Goal: Task Accomplishment & Management: Use online tool/utility

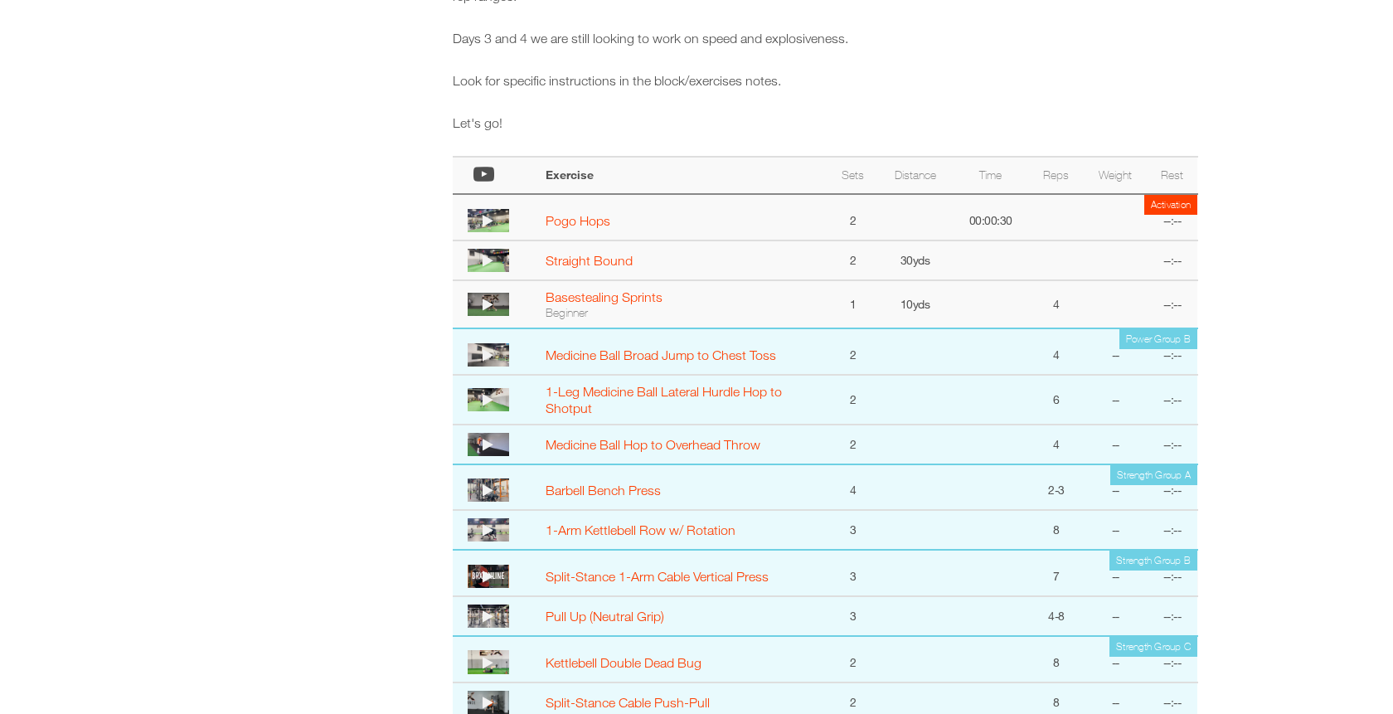
scroll to position [877, 0]
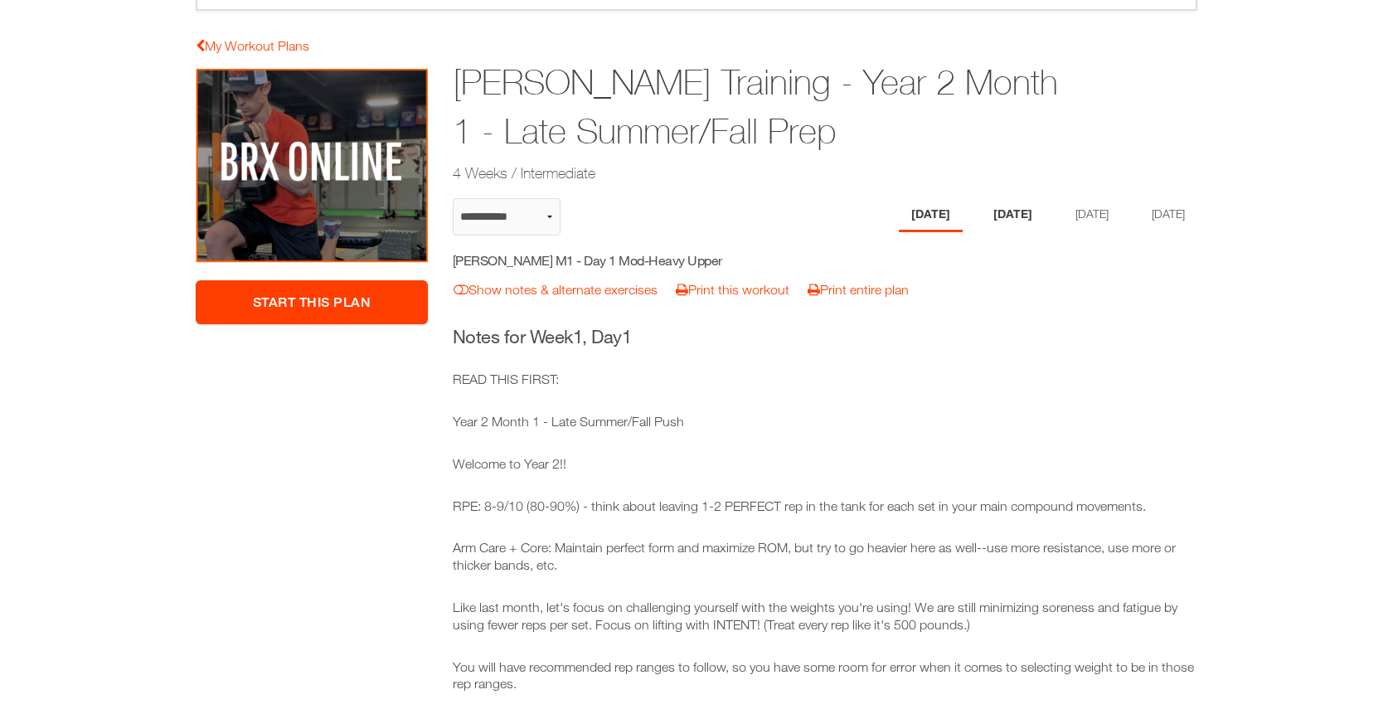
click at [1015, 216] on li "[DATE]" at bounding box center [1013, 215] width 64 height 34
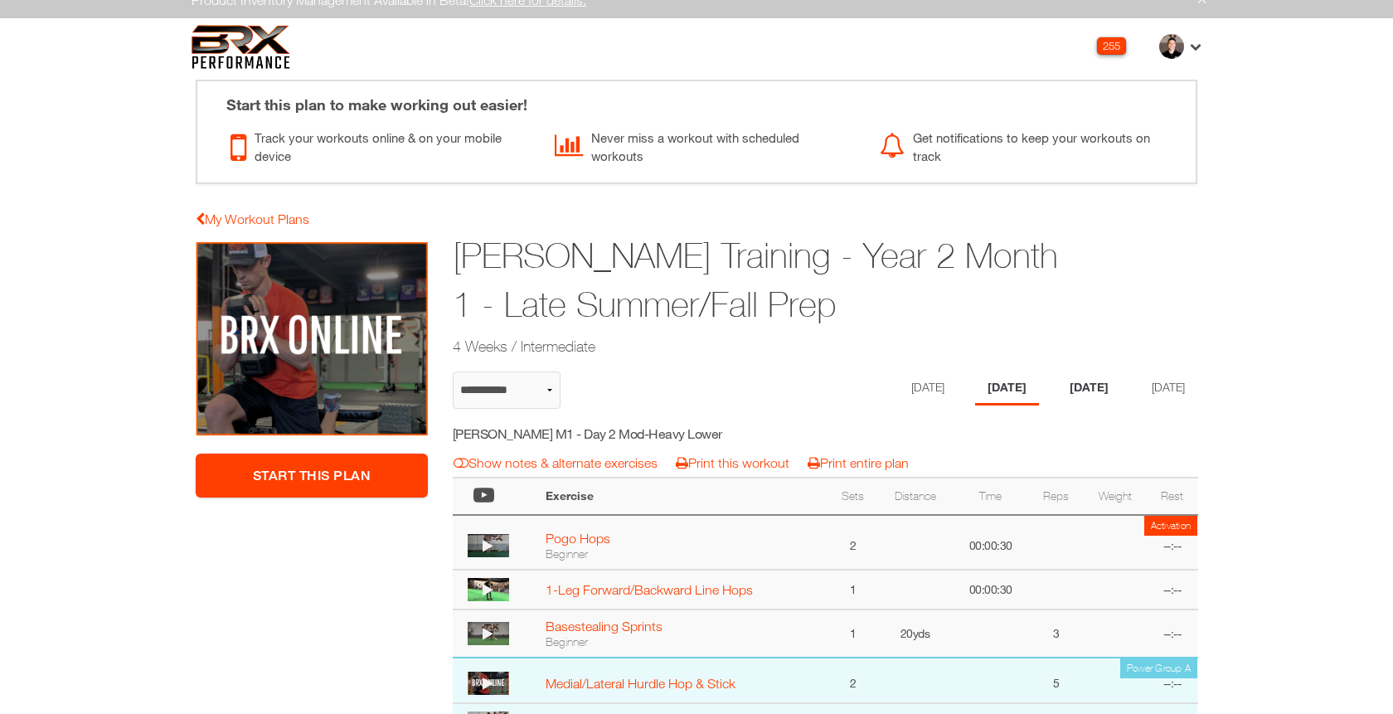
click at [1102, 395] on li "[DATE]" at bounding box center [1089, 388] width 64 height 34
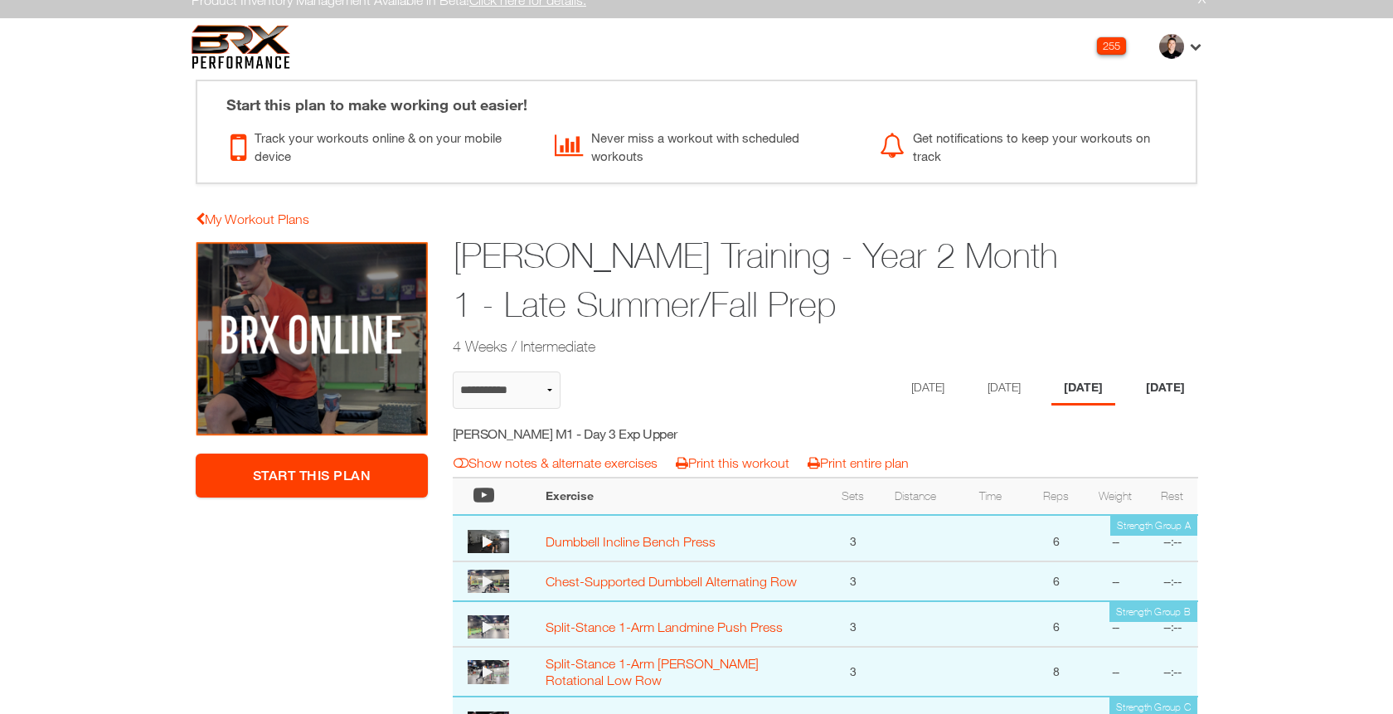
click at [1154, 393] on li "[DATE]" at bounding box center [1165, 388] width 64 height 34
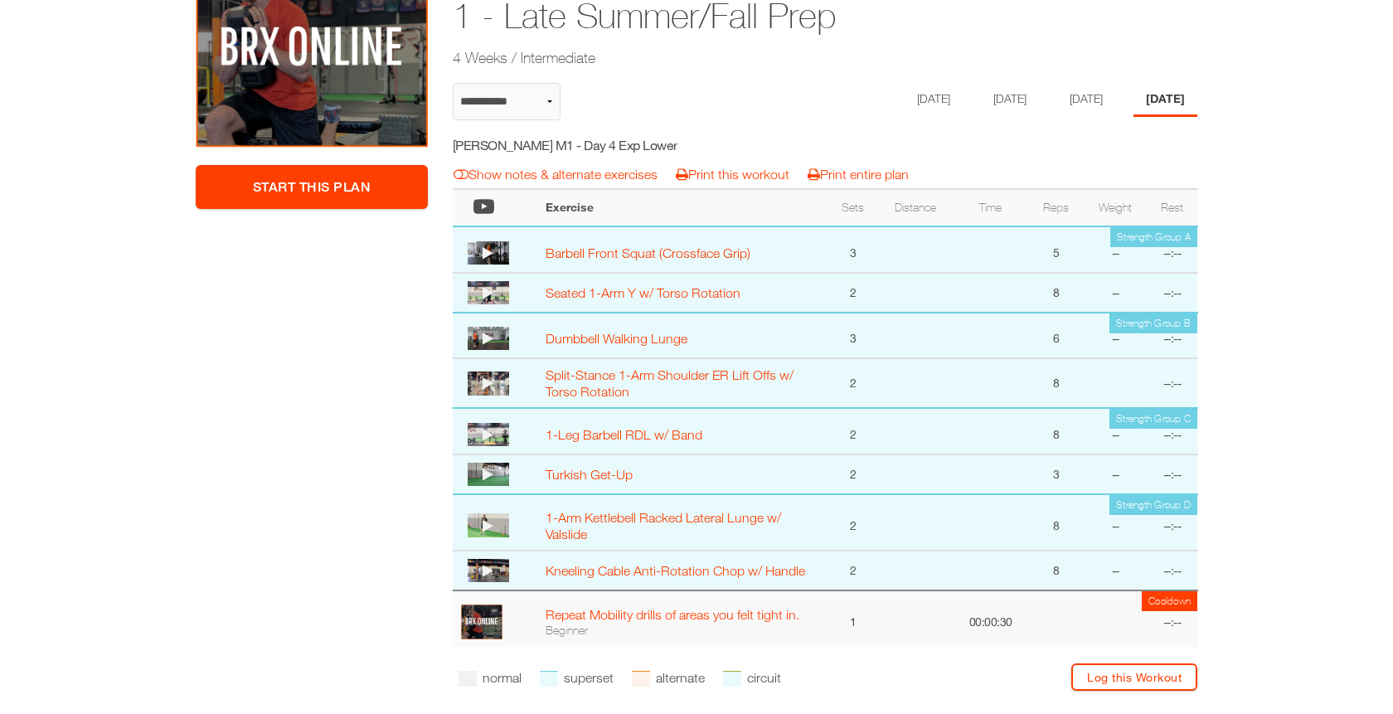
scroll to position [308, 0]
click at [1089, 94] on li "[DATE]" at bounding box center [1083, 99] width 64 height 34
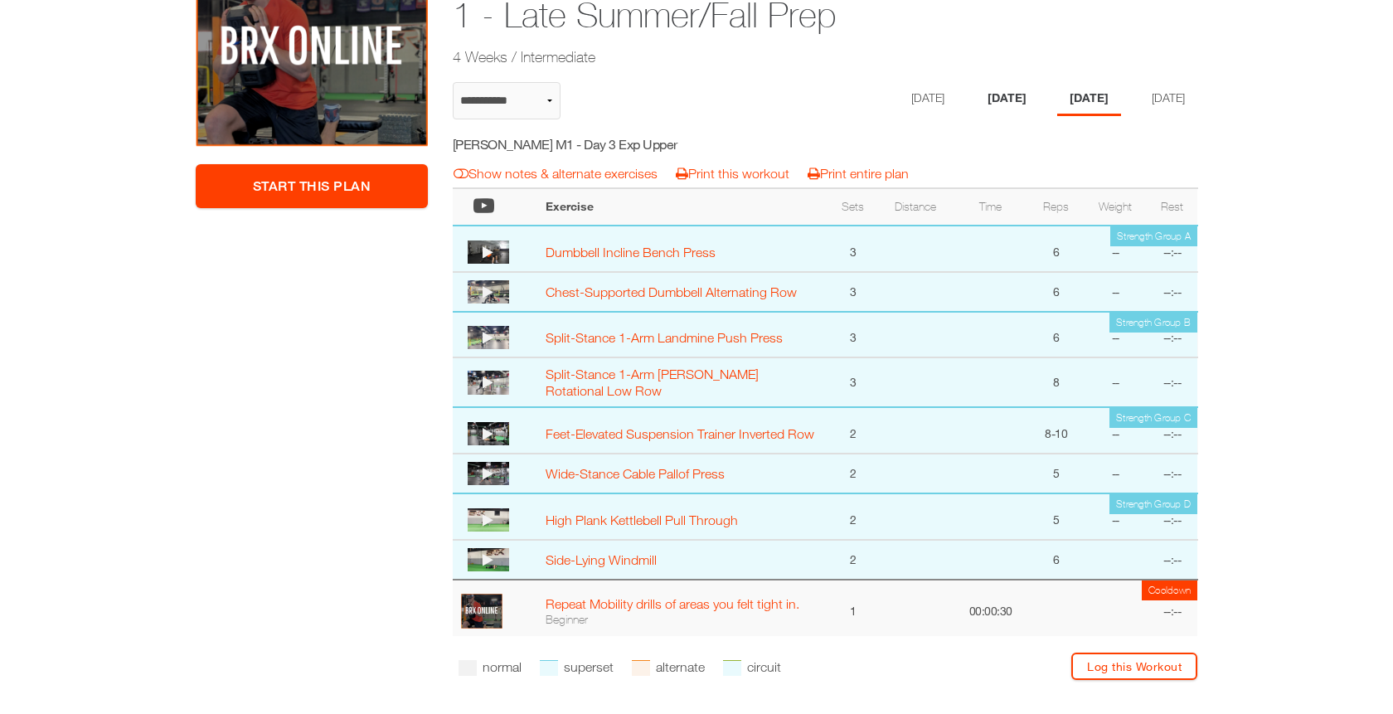
click at [998, 109] on li "[DATE]" at bounding box center [1007, 99] width 64 height 34
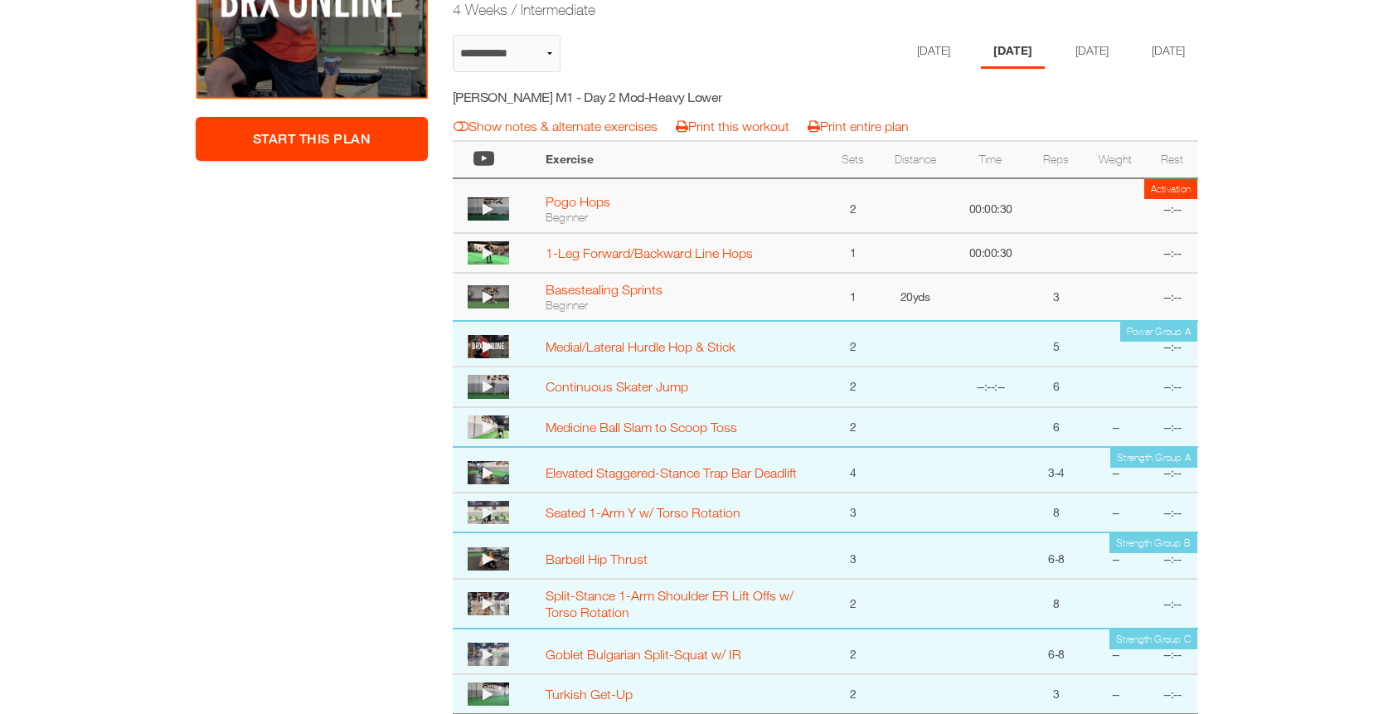
scroll to position [0, 0]
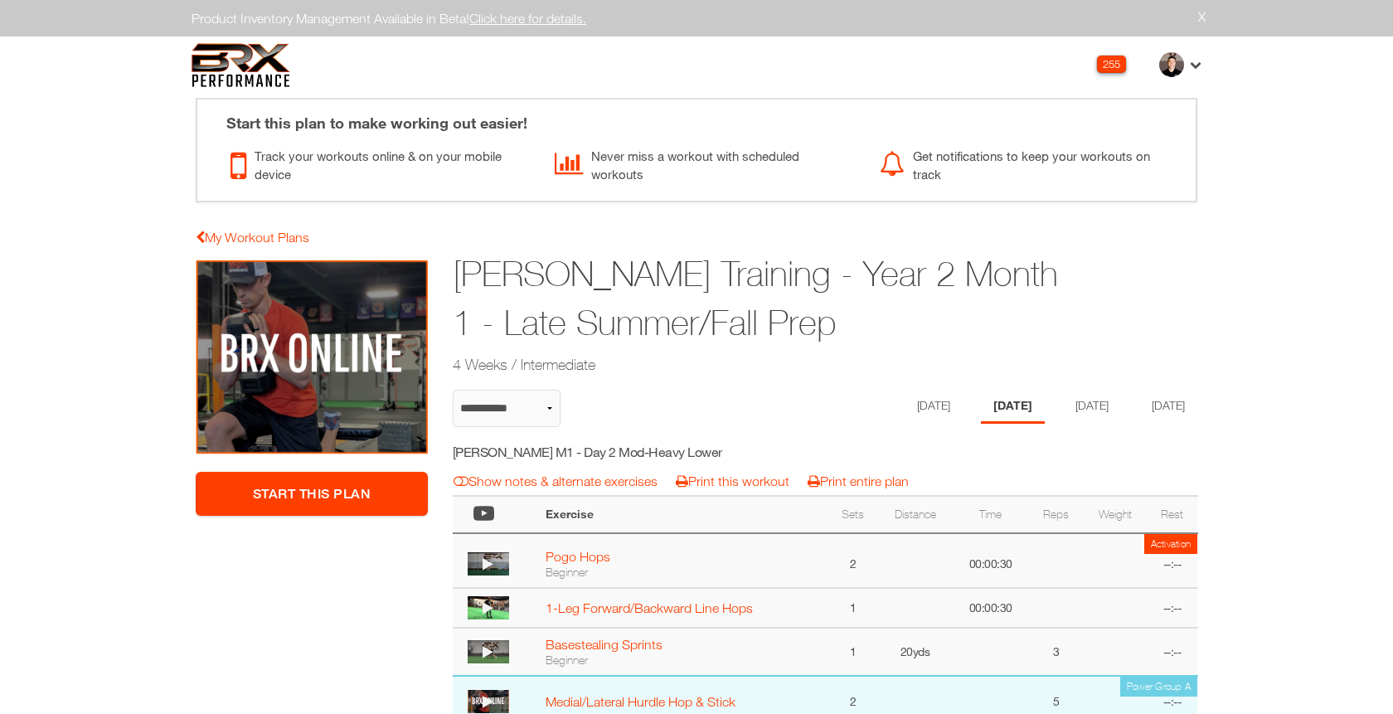
drag, startPoint x: 839, startPoint y: 322, endPoint x: 442, endPoint y: 275, distance: 399.9
click at [442, 275] on div "Michael Woodard Training - Year 2 Month 1 - Late Summer/Fall Prep 4 Weeks / Int…" at bounding box center [761, 314] width 642 height 134
copy h1 "Michael Woodard Training - Year 2 Month 1 - Late Summer/Fall Prep"
click at [913, 406] on li "[DATE]" at bounding box center [931, 407] width 64 height 34
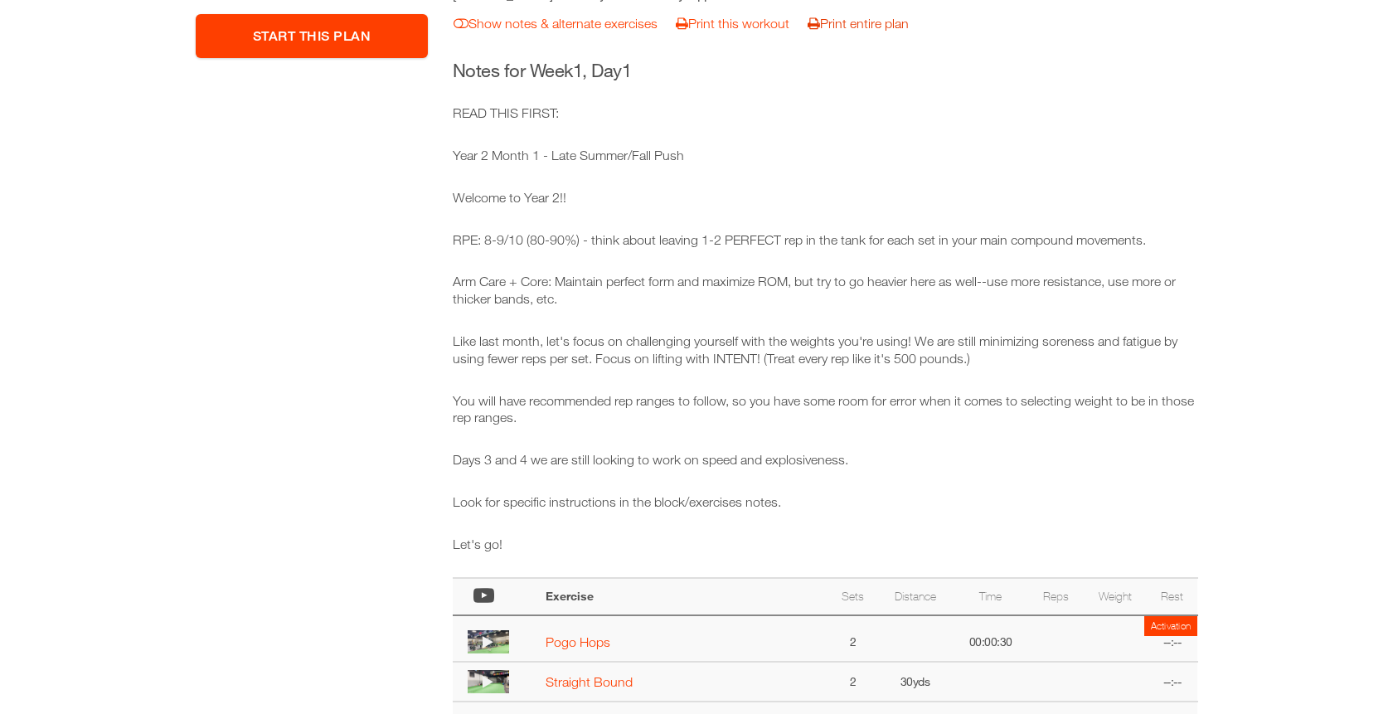
scroll to position [458, 0]
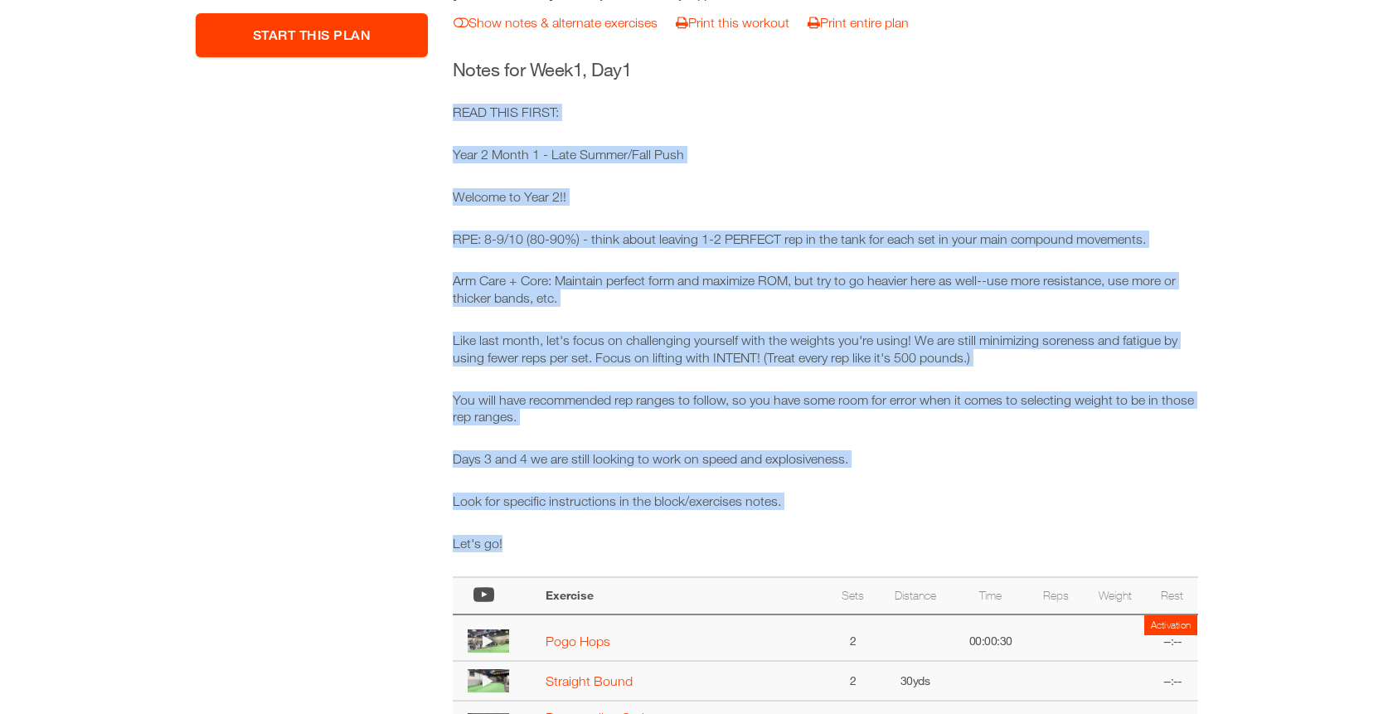
drag, startPoint x: 563, startPoint y: 541, endPoint x: 439, endPoint y: 100, distance: 458.2
click at [439, 100] on div "**********" at bounding box center [696, 530] width 1026 height 1458
copy div "READ THIS FIRST: Year 2 Month 1 - Late Summer/Fall Push Welcome to Year 2!! RPE…"
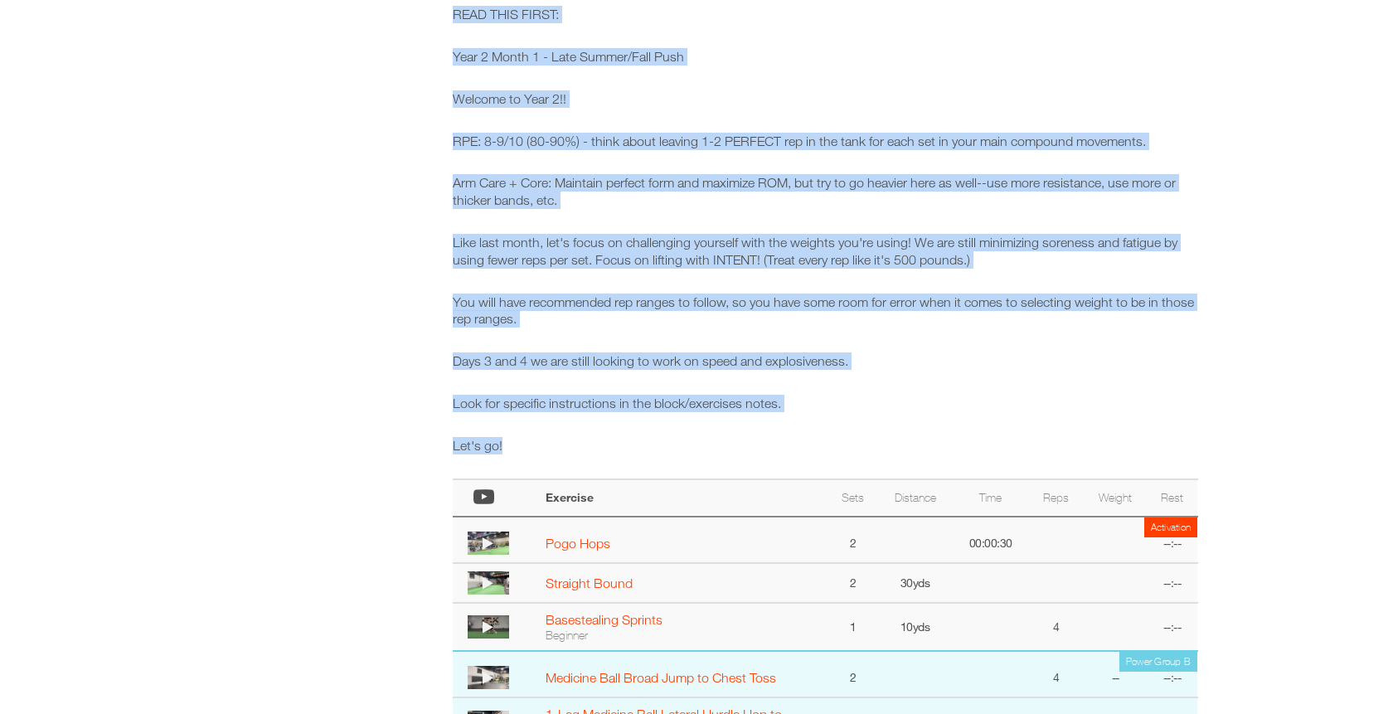
scroll to position [0, 0]
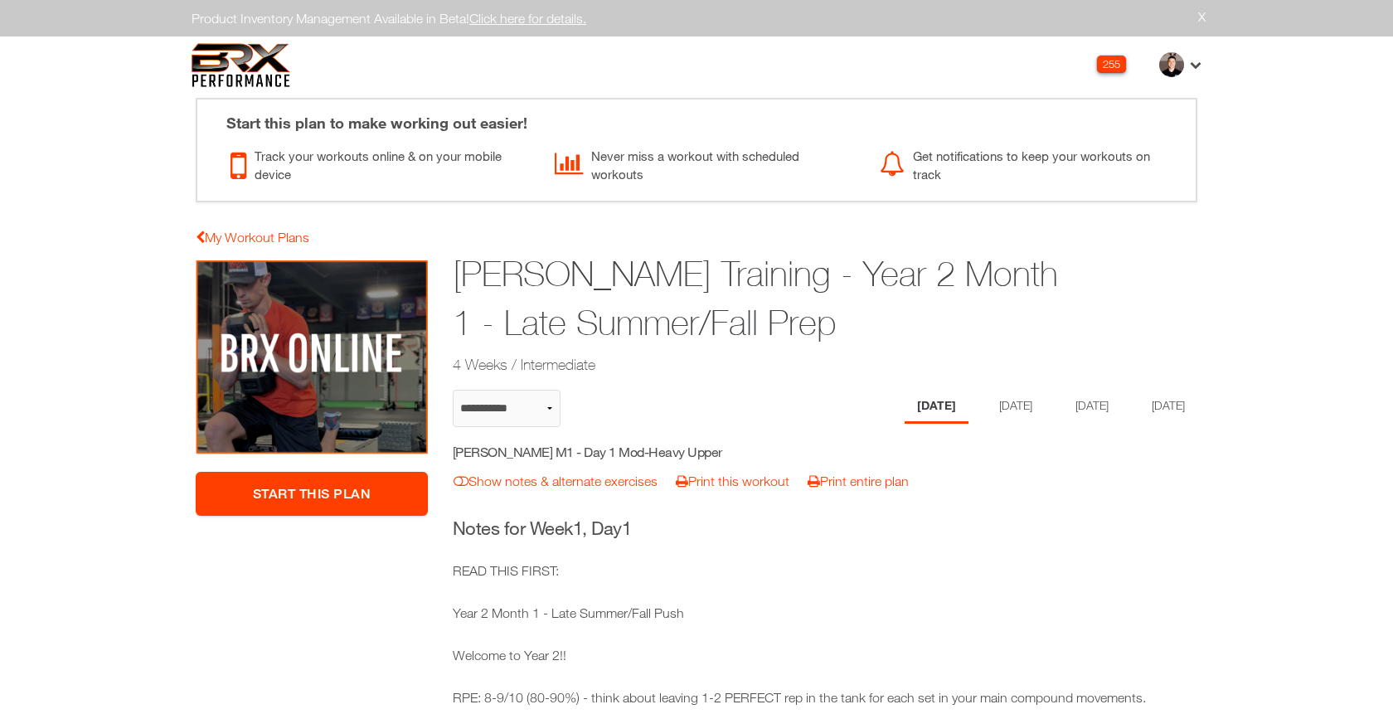
click at [652, 444] on h5 "Michael Woodard M1 - Day 1 Mod-Heavy Upper" at bounding box center [601, 452] width 296 height 18
copy div "Michael Woodard M1 - Day 1 Mod-Heavy Upper notes & alternates | Print Workout |…"
click at [991, 411] on li "[DATE]" at bounding box center [1013, 407] width 64 height 34
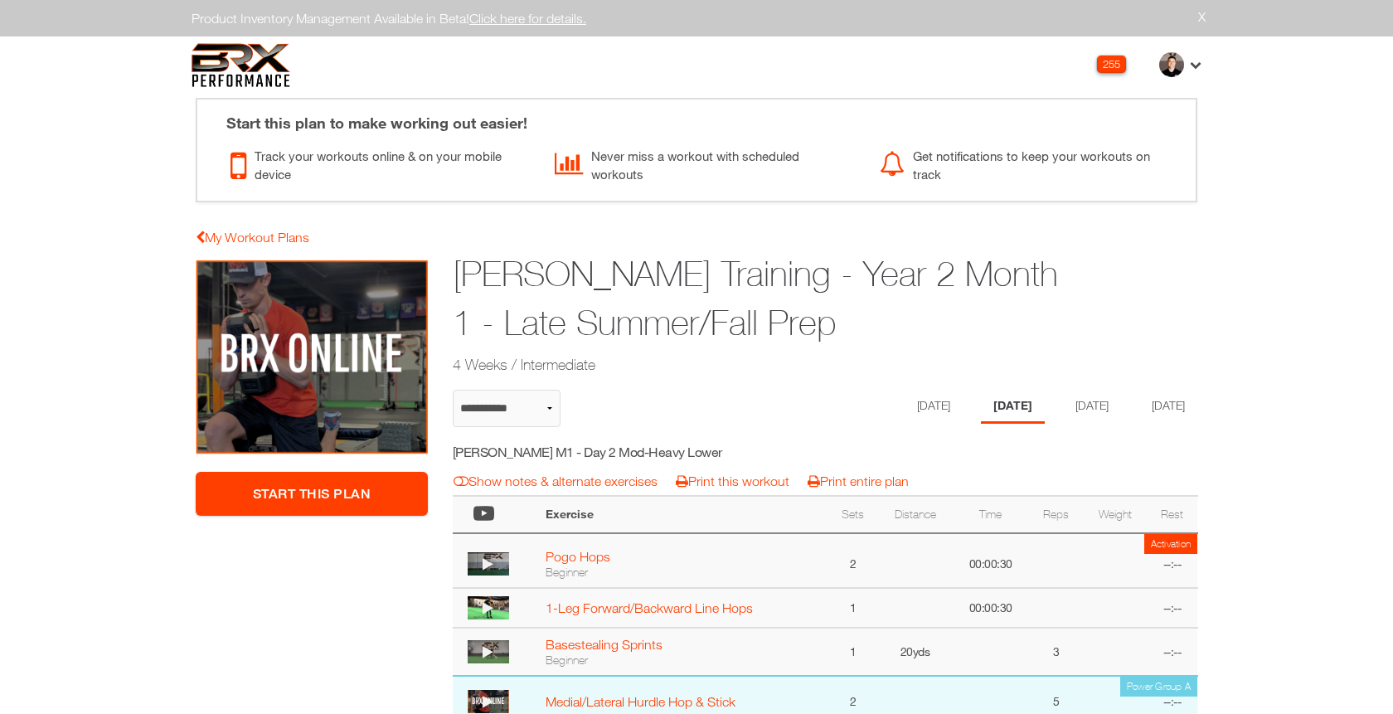
click at [623, 451] on h5 "Michael Woodard M1 - Day 2 Mod-Heavy Lower" at bounding box center [601, 452] width 296 height 18
copy div "Michael Woodard M1 - Day 2 Mod-Heavy Lower notes & alternates | Print Workout |…"
click at [1083, 403] on li "[DATE]" at bounding box center [1089, 407] width 64 height 34
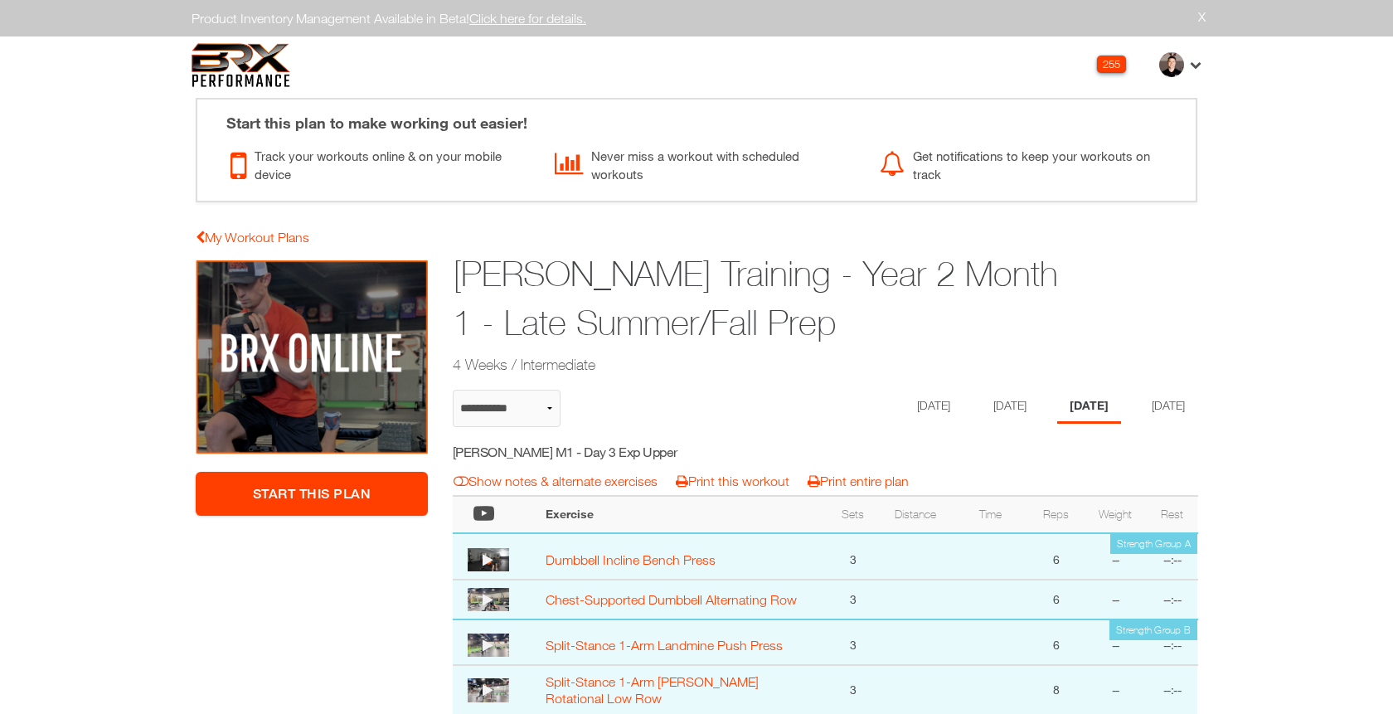
click at [637, 456] on h5 "Michael Woodard M1 - Day 3 Exp Upper" at bounding box center [601, 452] width 296 height 18
copy div "Michael Woodard M1 - Day 3 Exp Upper notes & alternates | Print Workout | Print…"
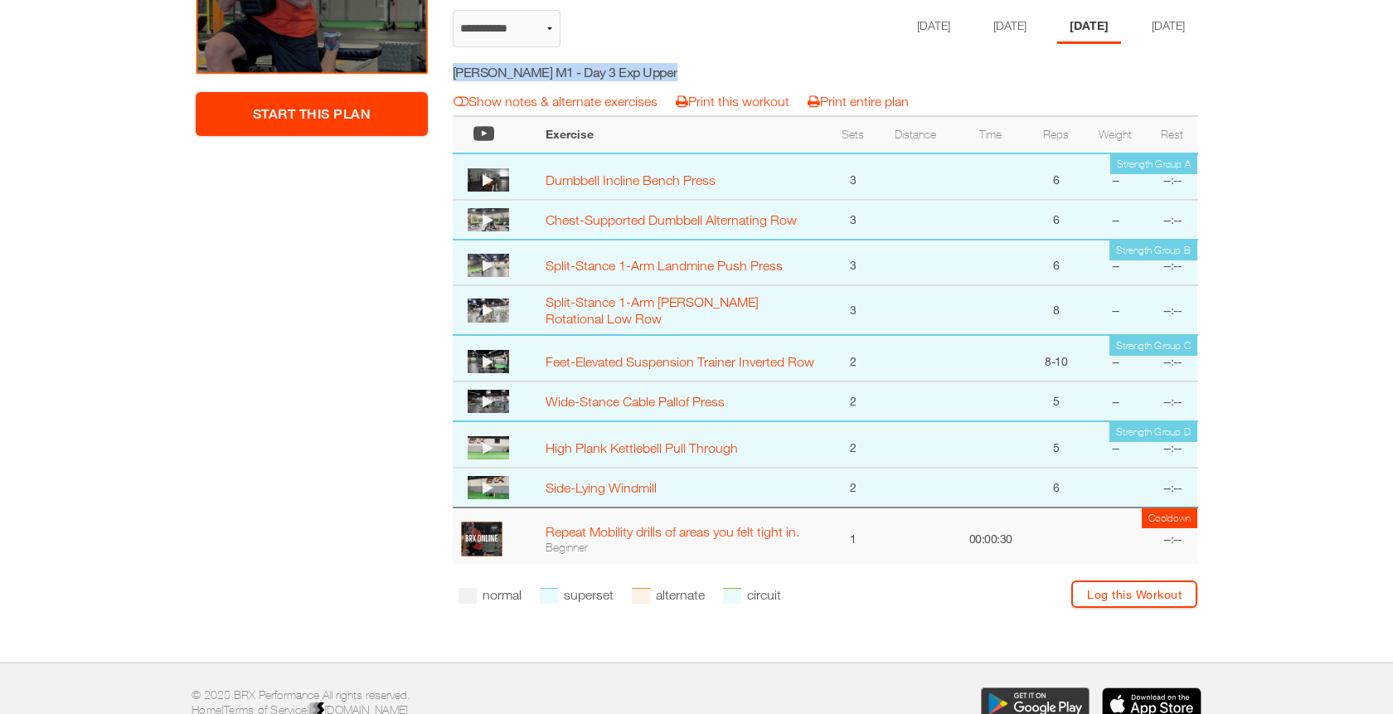
scroll to position [387, 0]
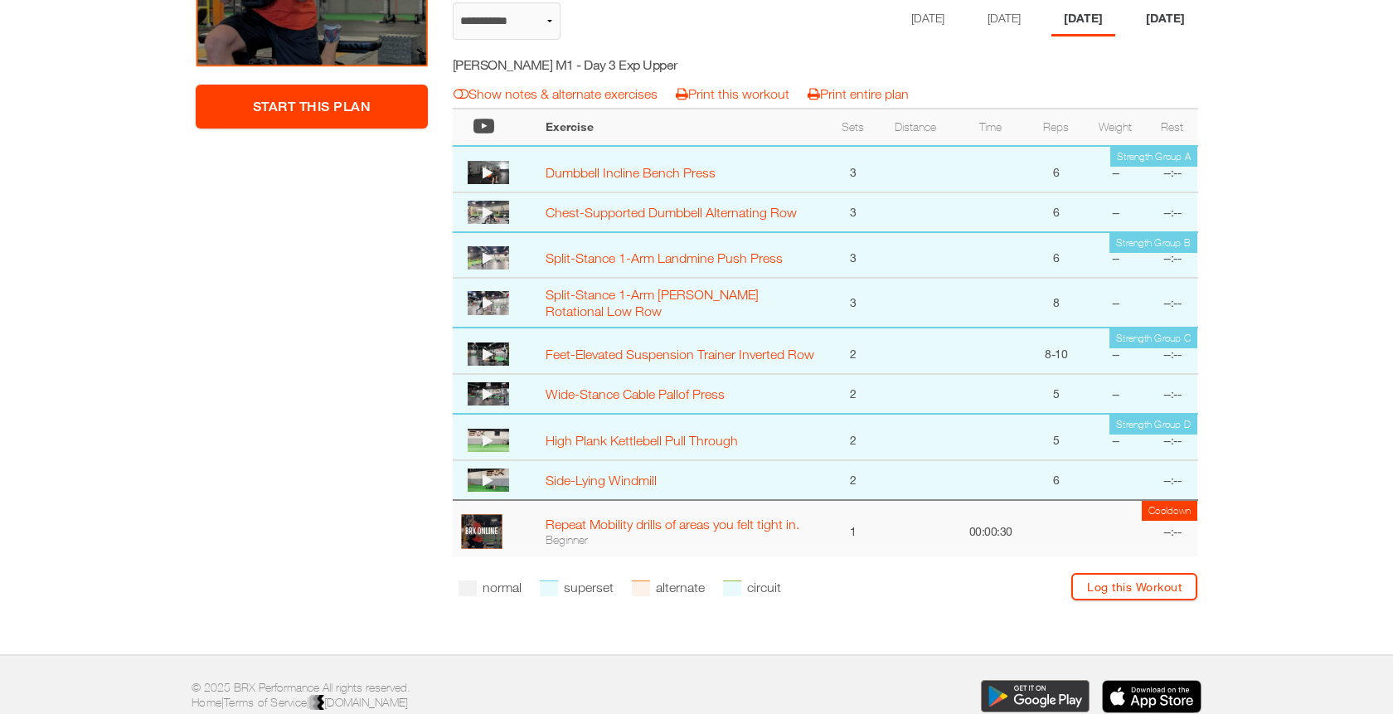
click at [1166, 11] on li "[DATE]" at bounding box center [1165, 19] width 64 height 34
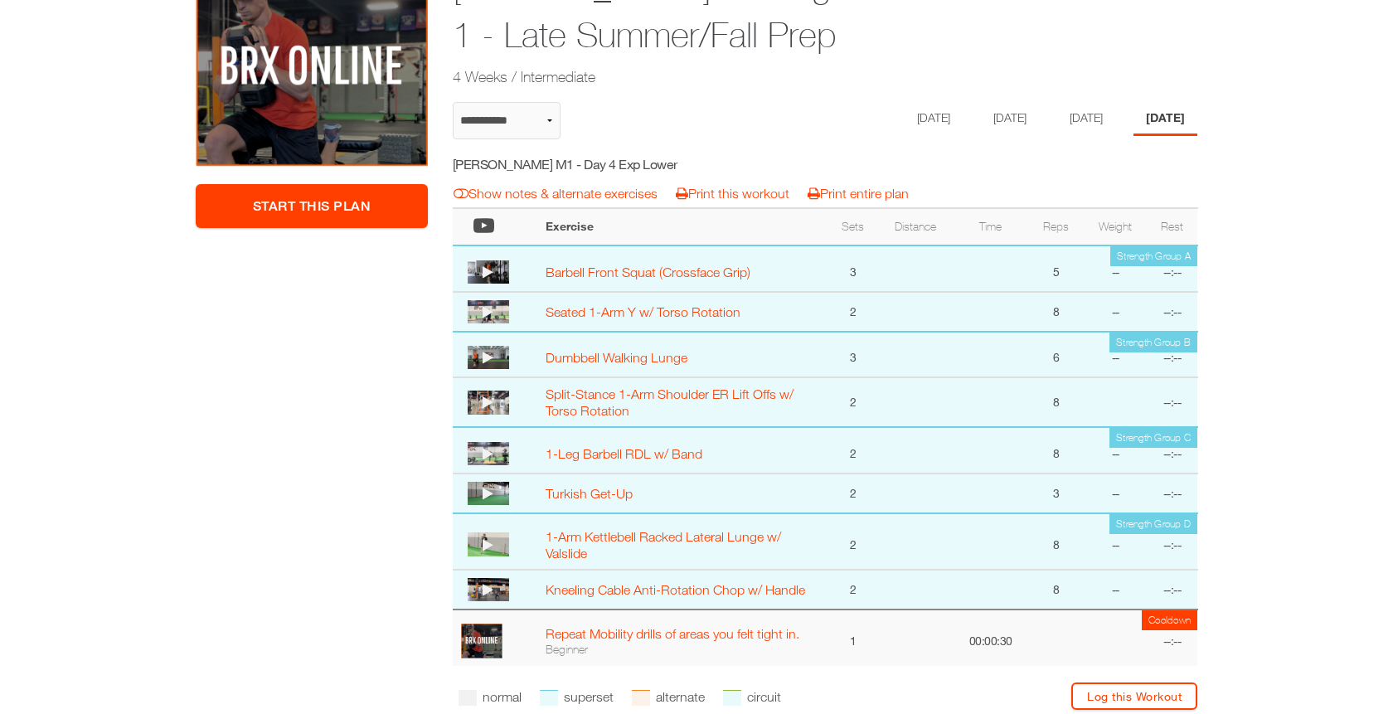
scroll to position [268, 0]
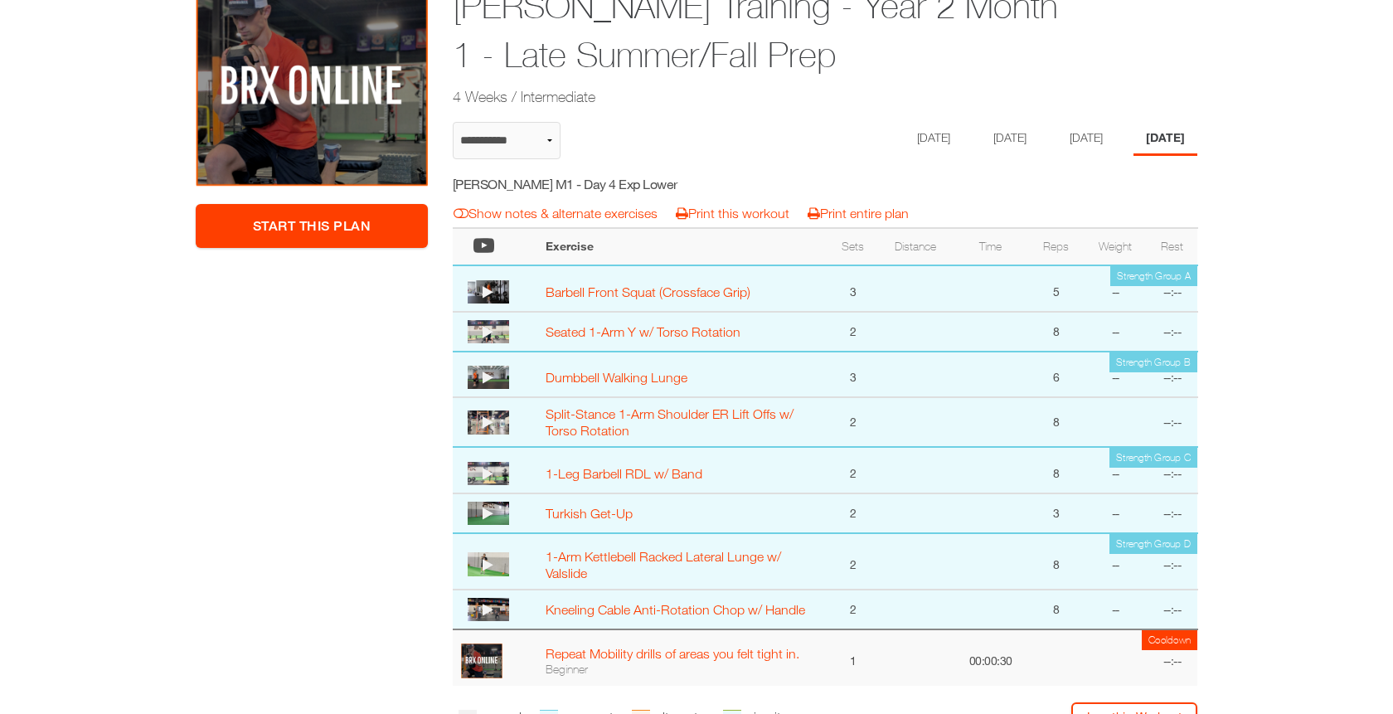
click at [608, 186] on h5 "Michael Woodard M1 - Day 4 Exp Lower" at bounding box center [601, 184] width 296 height 18
copy div "Michael Woodard M1 - Day 4 Exp Lower notes & alternates | Print Workout | Print…"
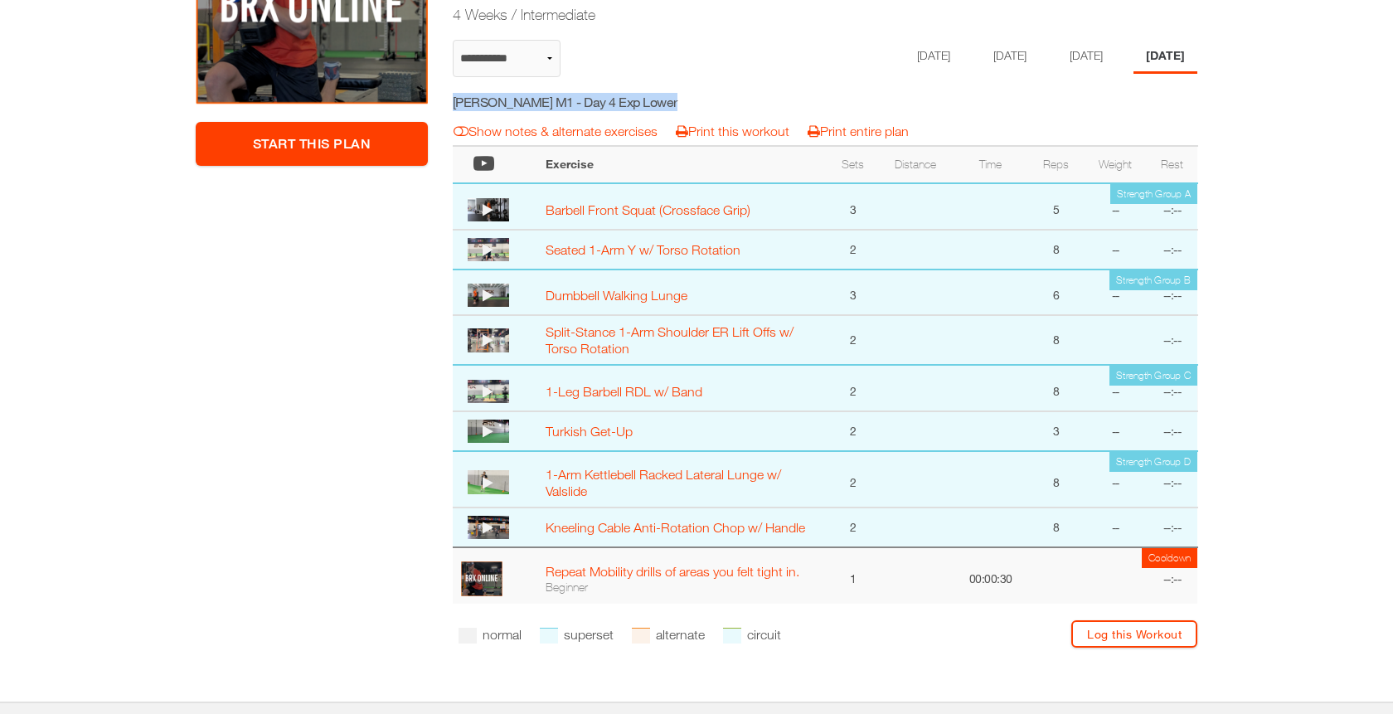
scroll to position [352, 0]
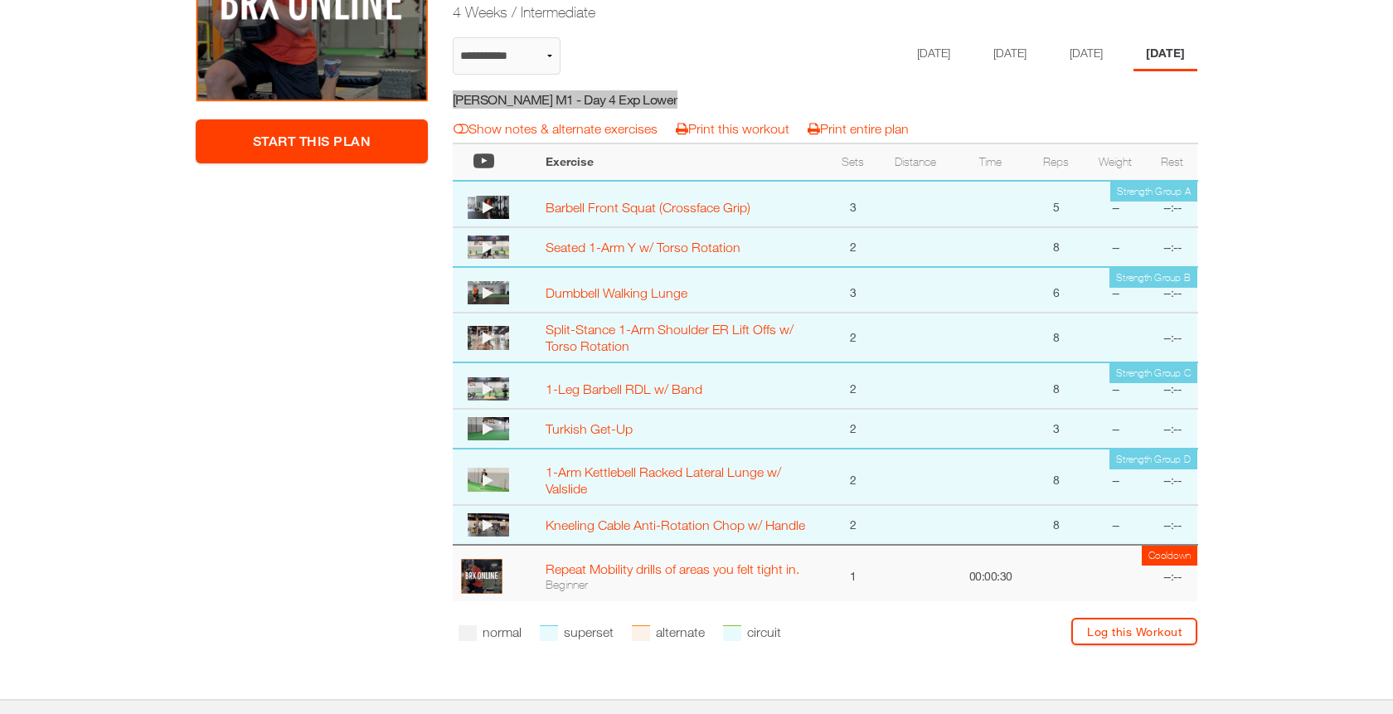
select select "**********"
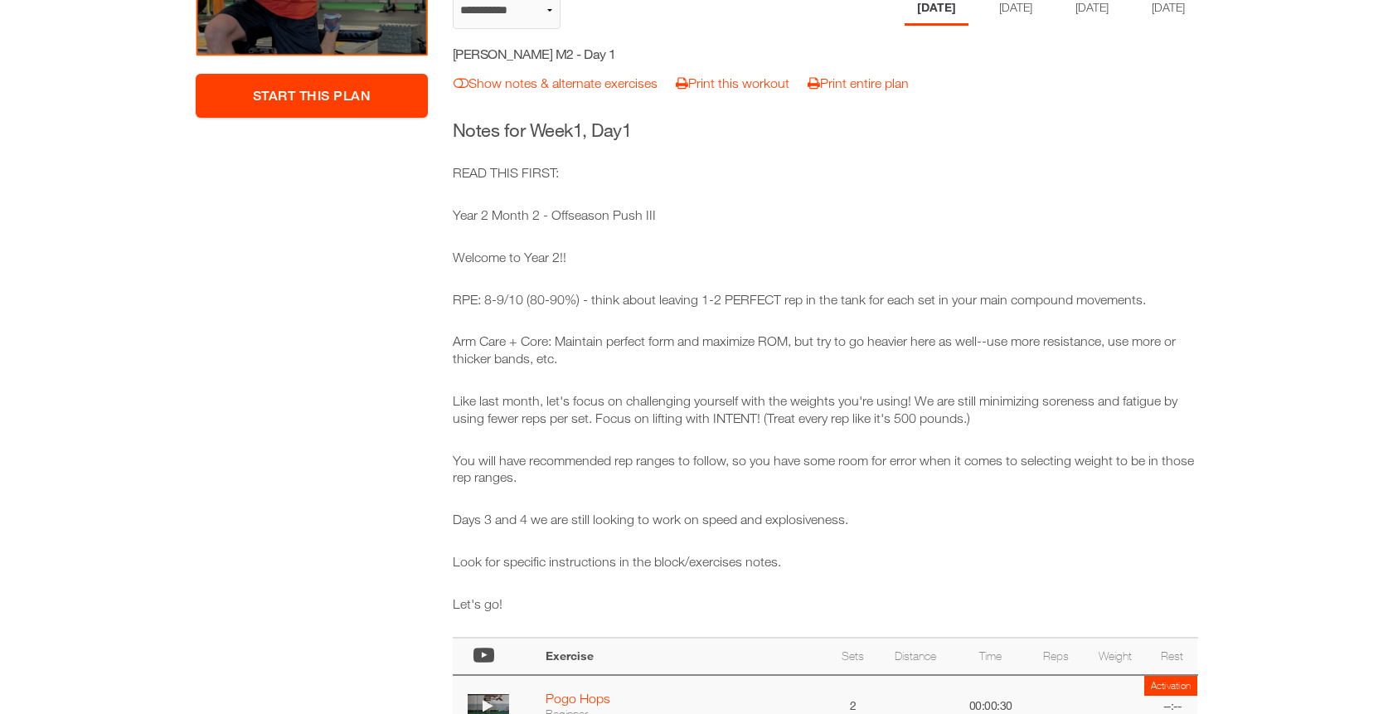
scroll to position [139, 0]
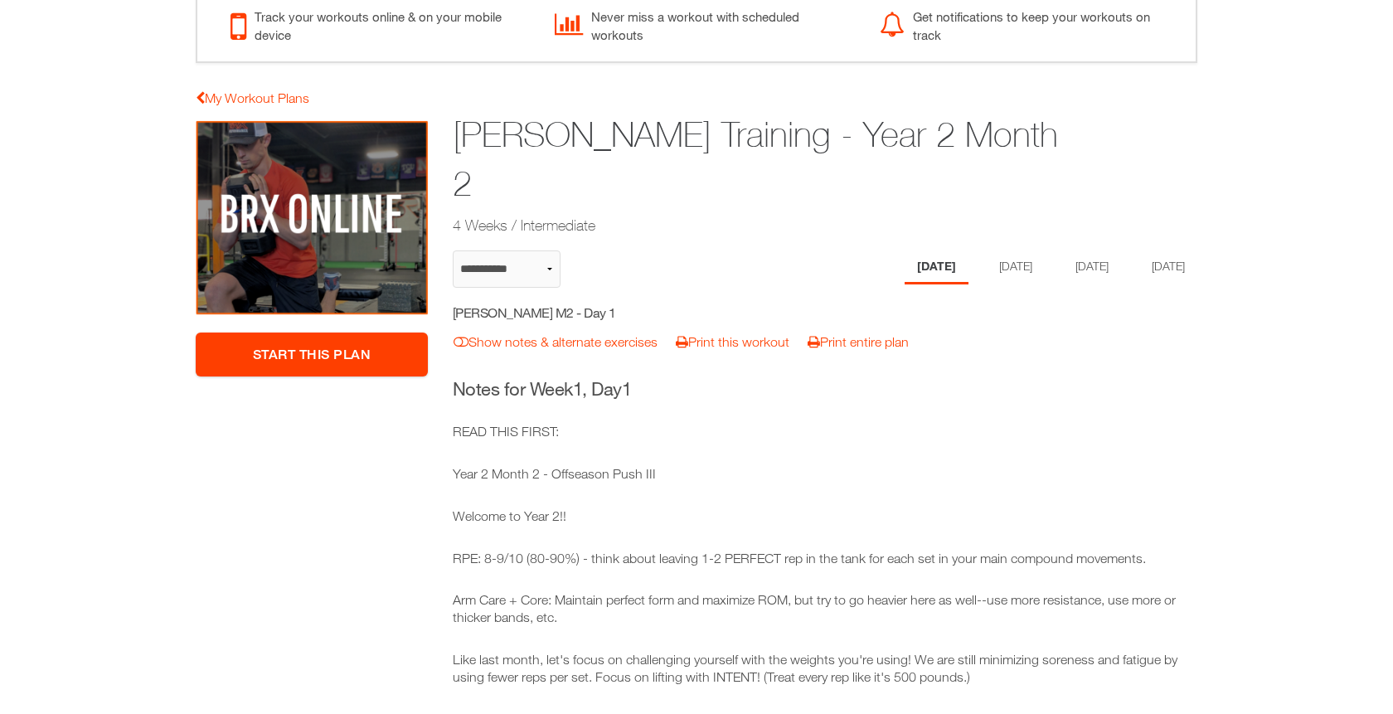
select select "**********"
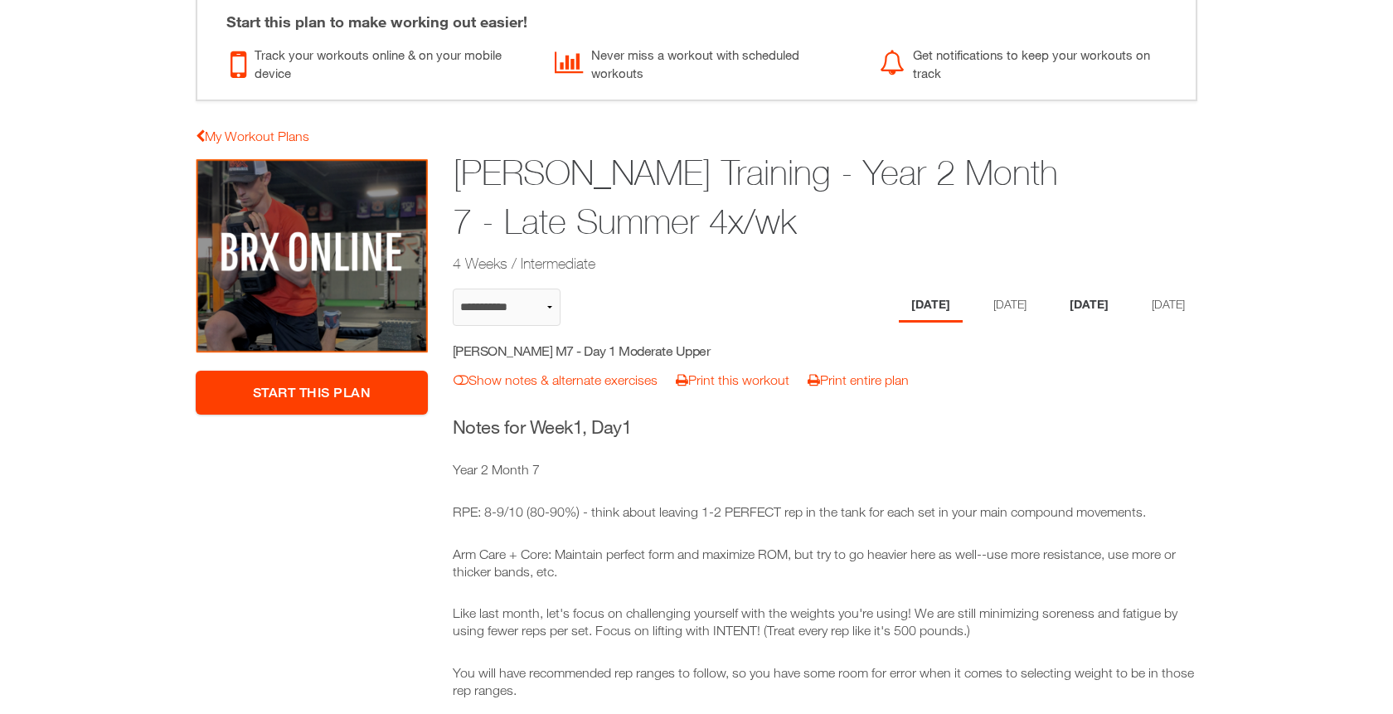
click at [1092, 314] on li "[DATE]" at bounding box center [1089, 305] width 64 height 34
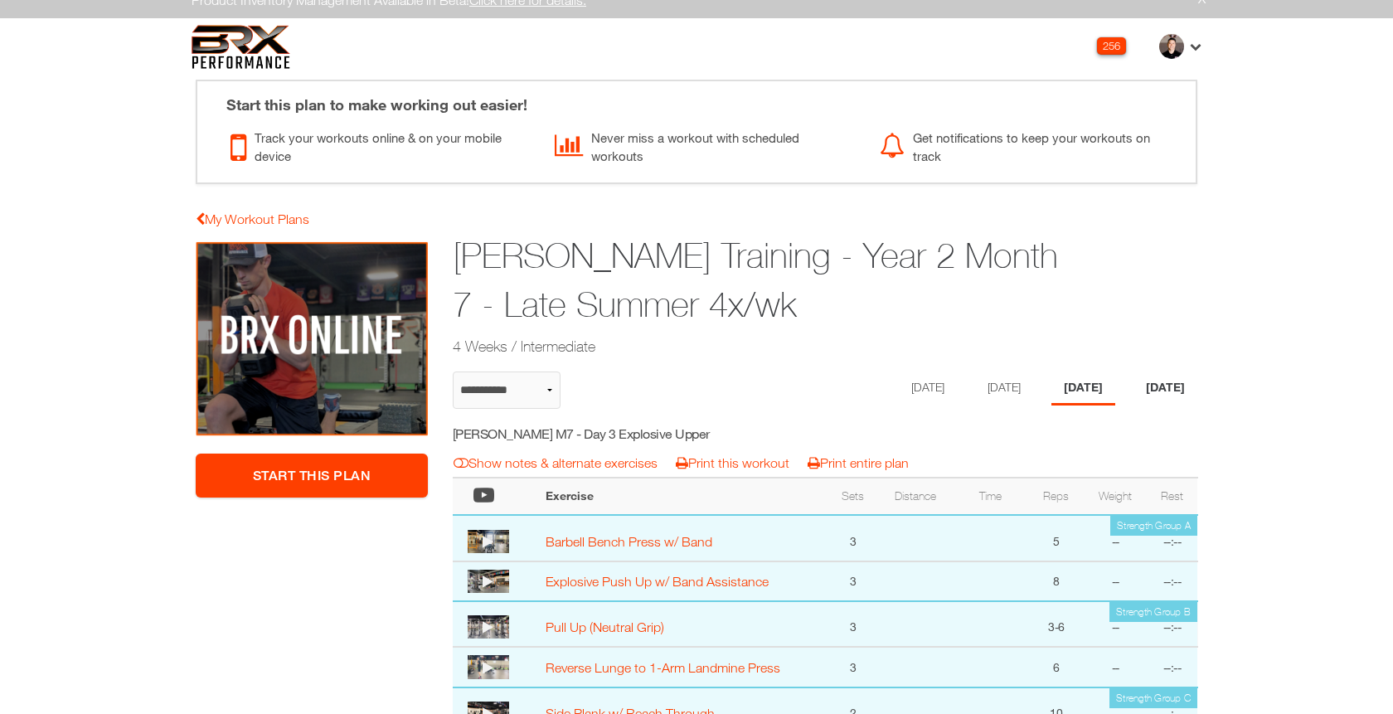
click at [1163, 377] on li "[DATE]" at bounding box center [1165, 388] width 64 height 34
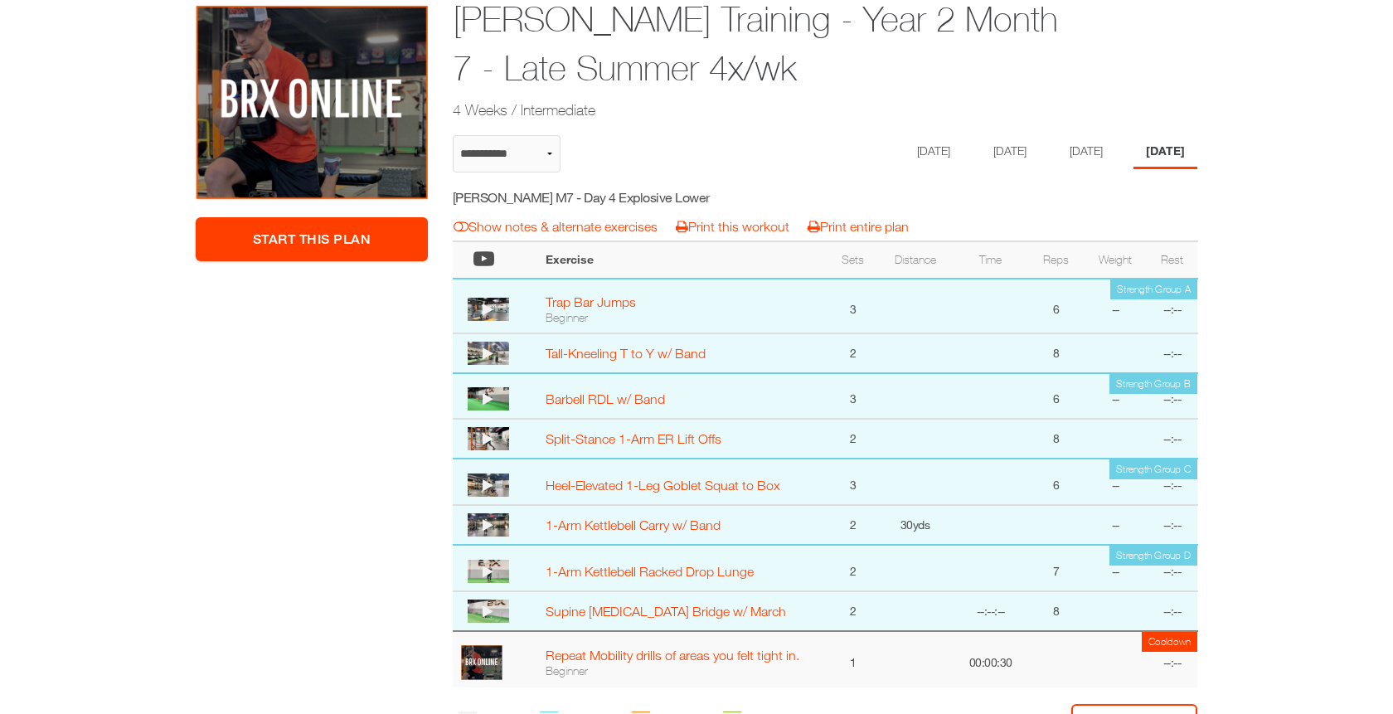
scroll to position [196, 0]
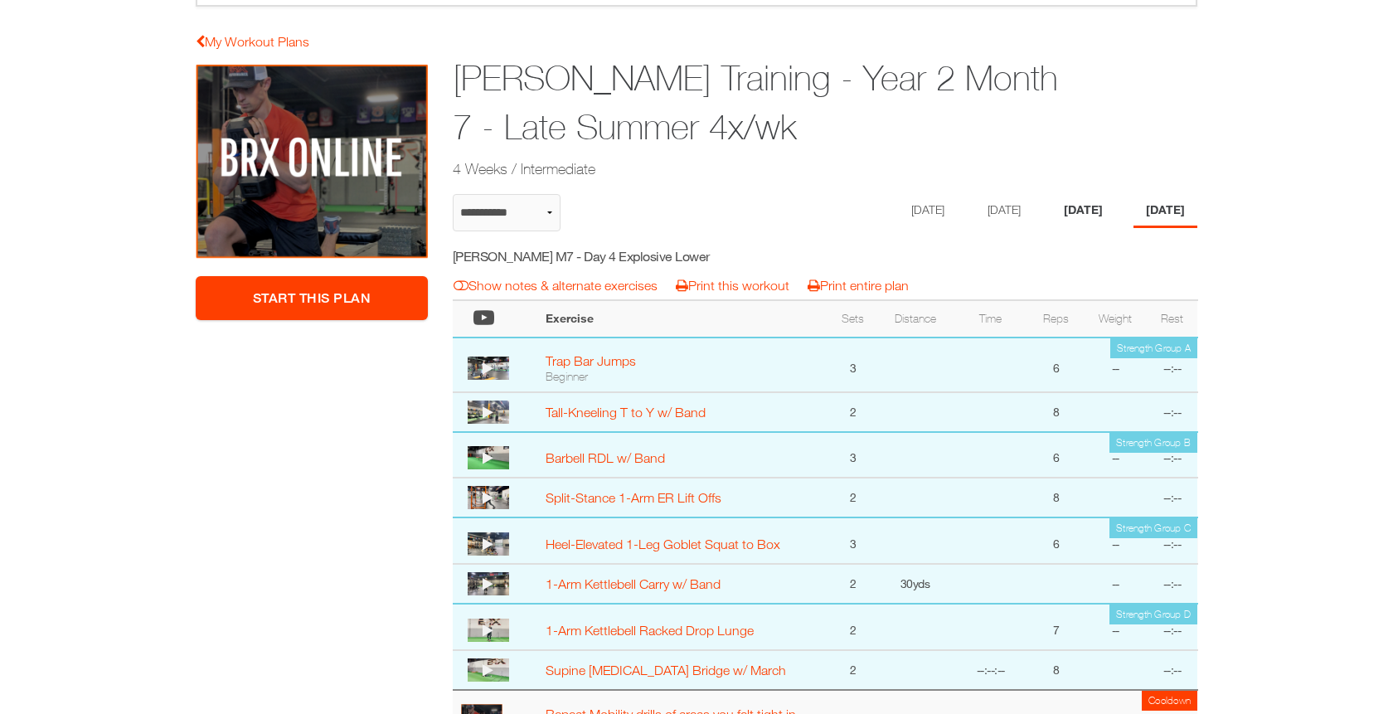
click at [1098, 212] on li "[DATE]" at bounding box center [1083, 211] width 64 height 34
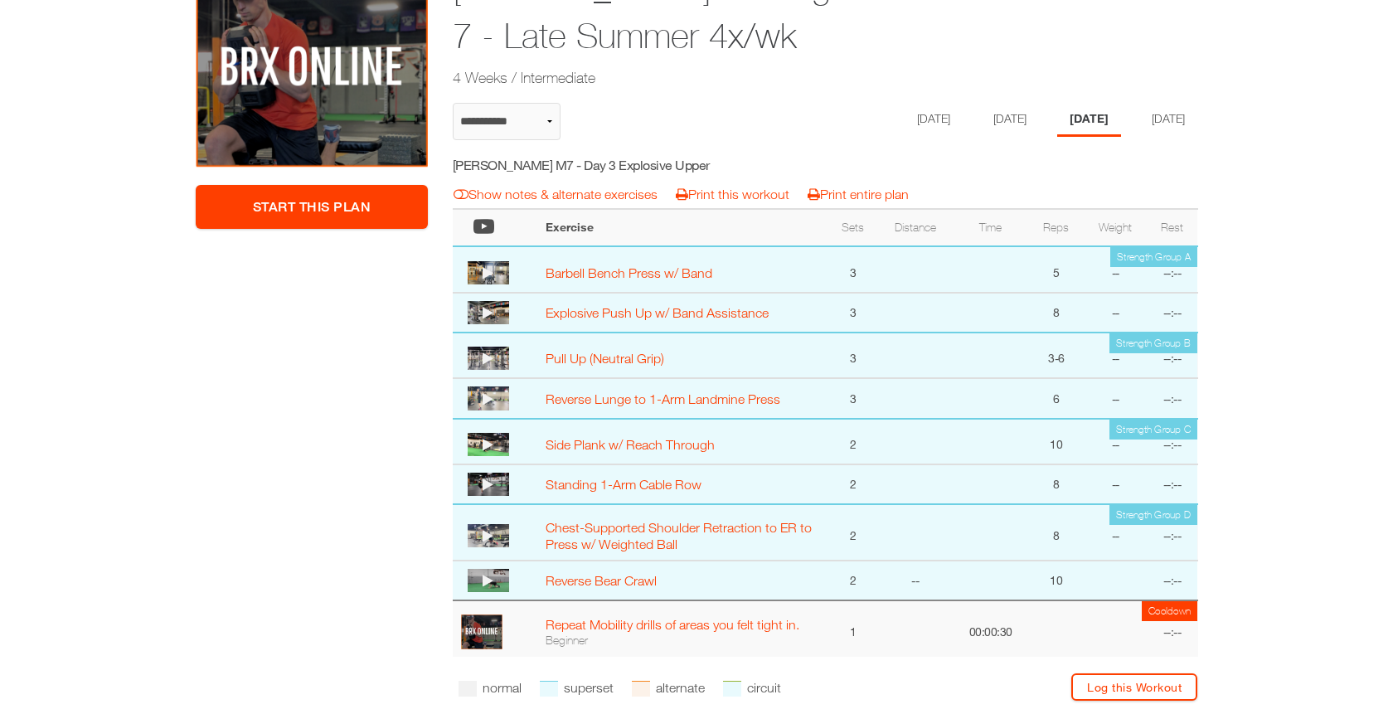
scroll to position [257, 0]
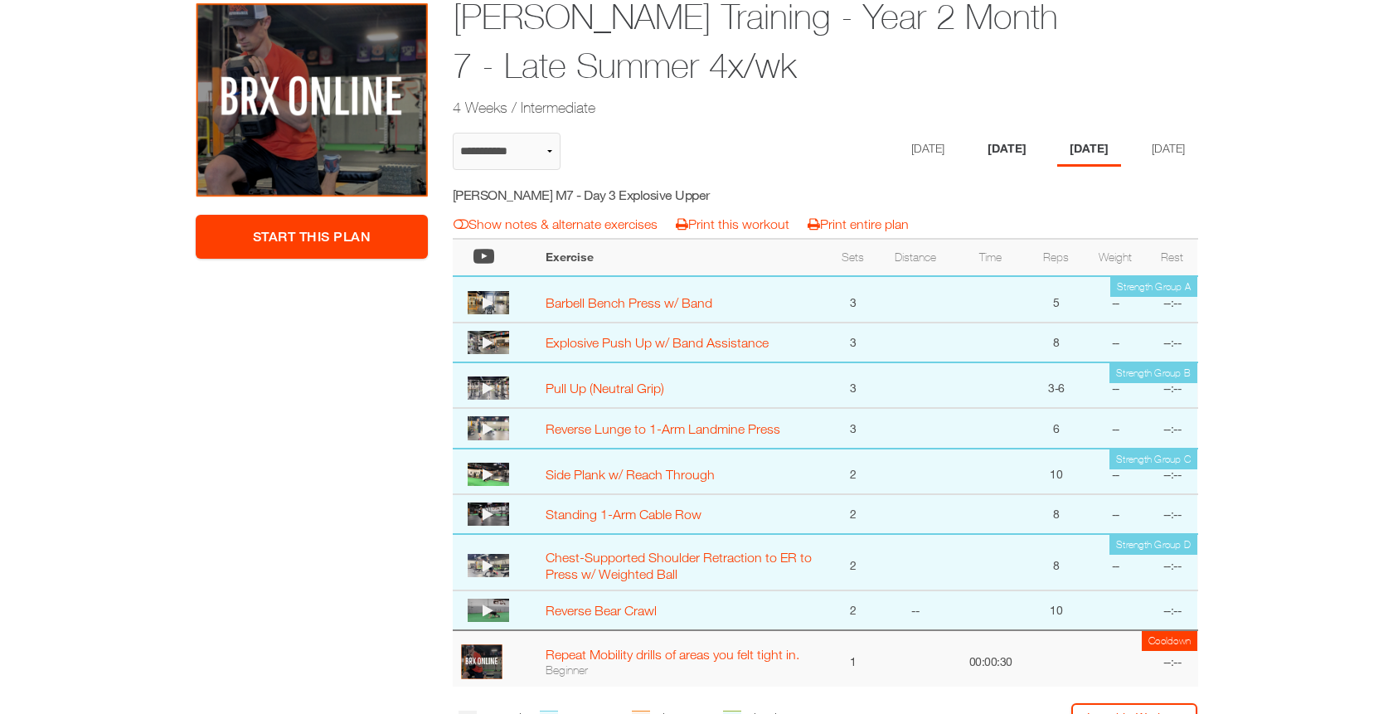
click at [1002, 148] on li "[DATE]" at bounding box center [1007, 150] width 64 height 34
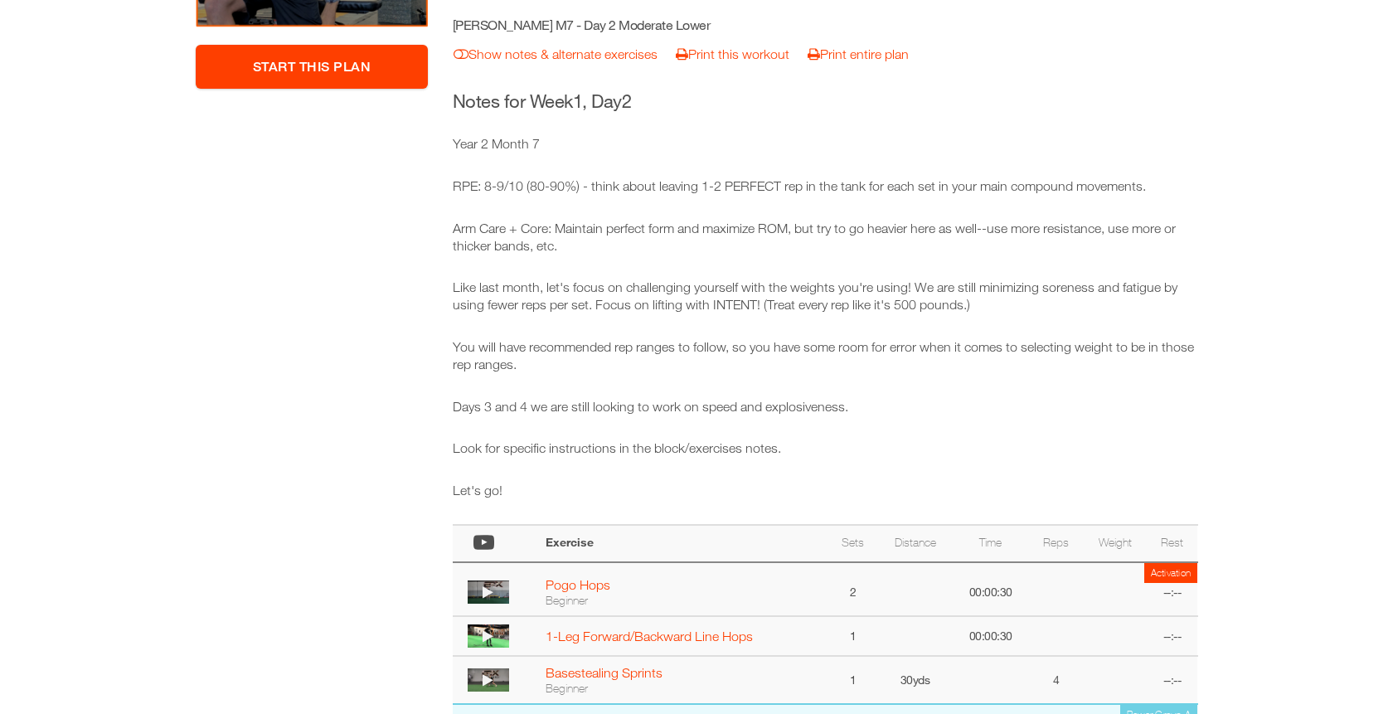
scroll to position [359, 0]
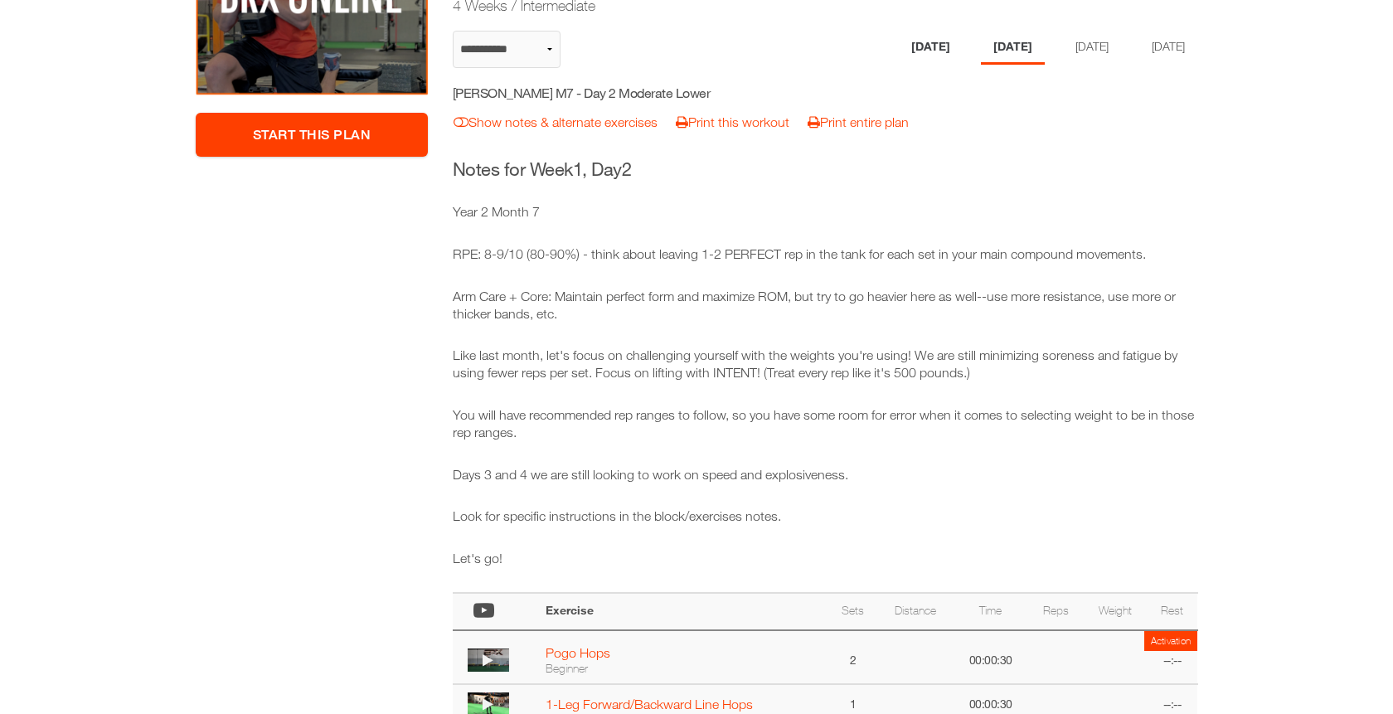
click at [902, 48] on li "[DATE]" at bounding box center [931, 48] width 64 height 34
click at [1087, 41] on li "[DATE]" at bounding box center [1089, 48] width 64 height 34
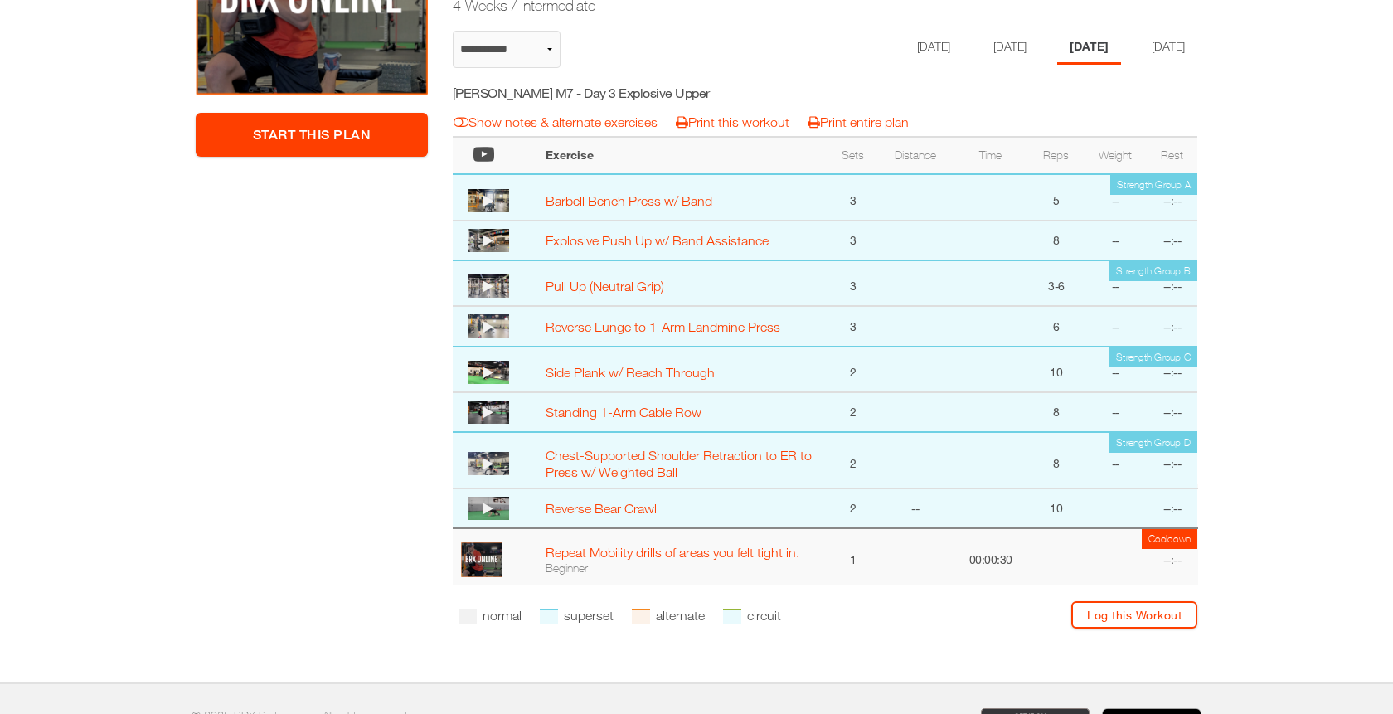
click at [1197, 53] on div "****** ******* ******** ****** Monday Tuesday Thursday Friday" at bounding box center [952, 55] width 513 height 48
click at [1171, 51] on li "[DATE]" at bounding box center [1165, 48] width 64 height 34
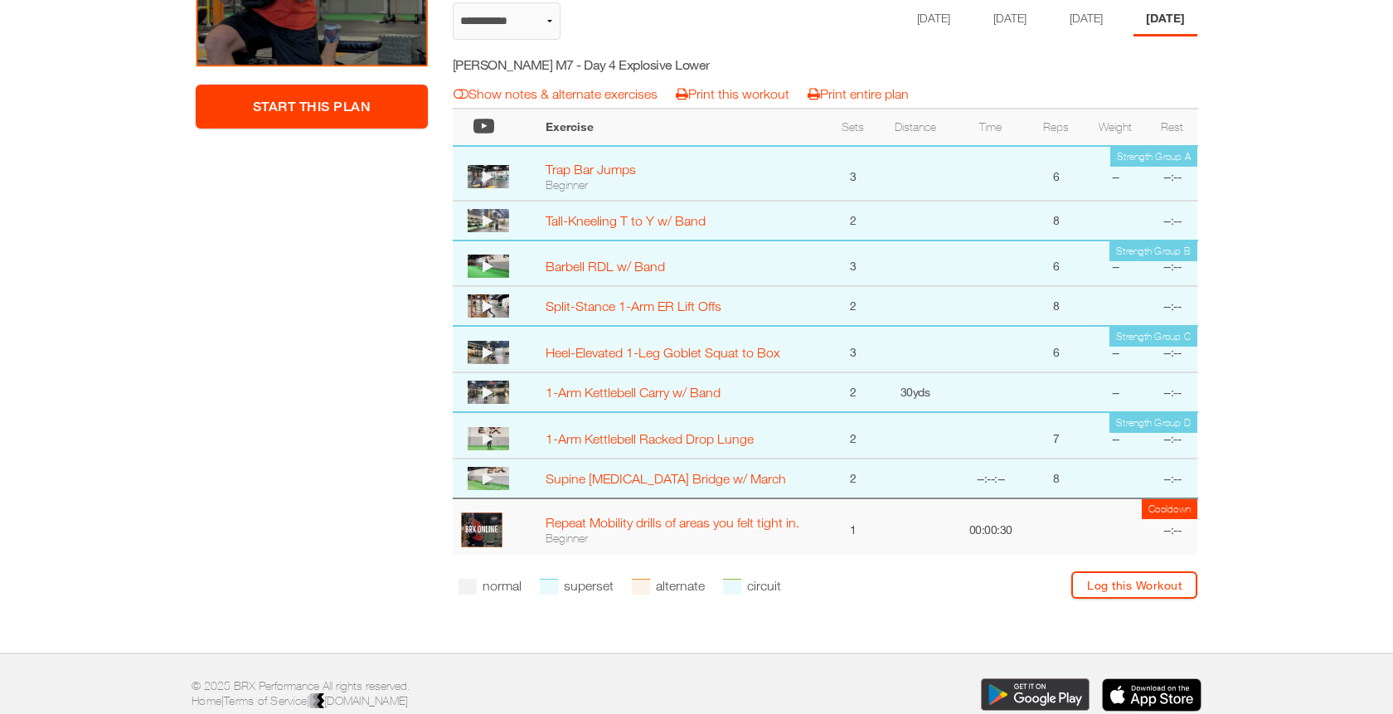
scroll to position [392, 0]
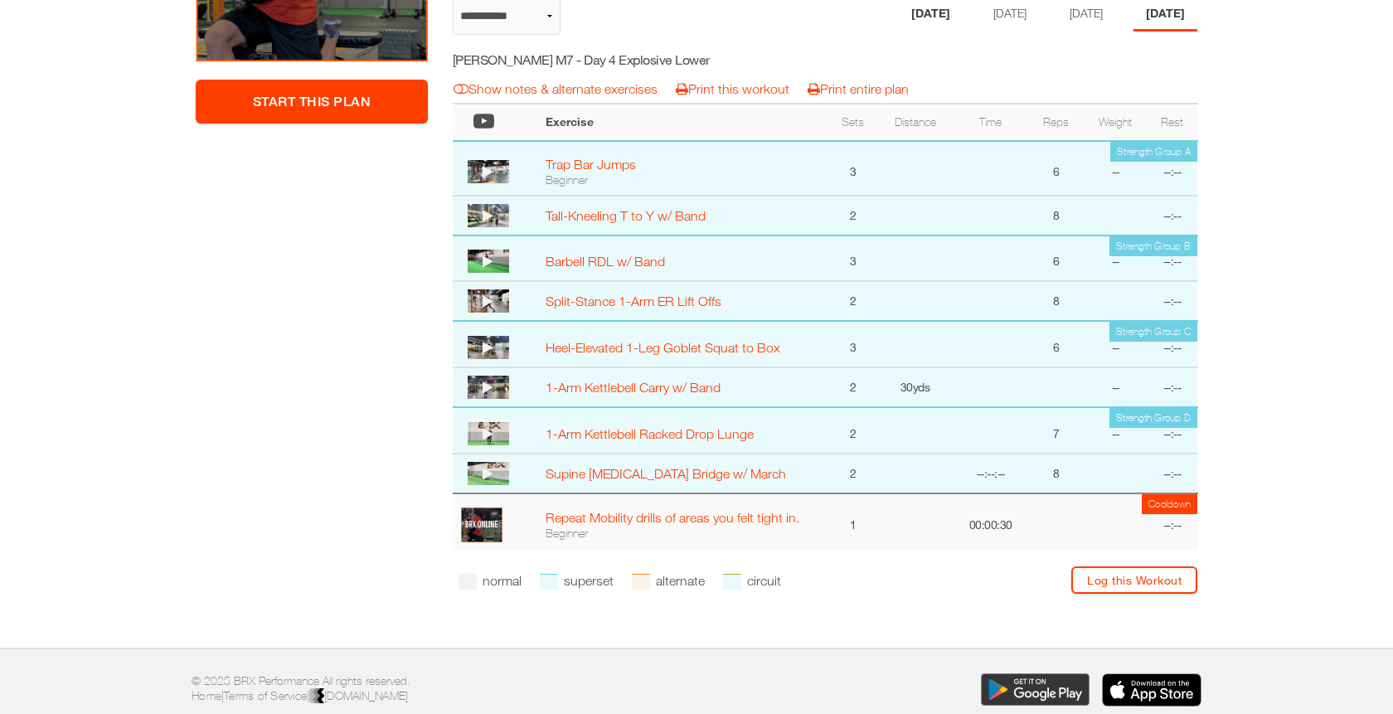
click at [917, 14] on li "[DATE]" at bounding box center [931, 15] width 64 height 34
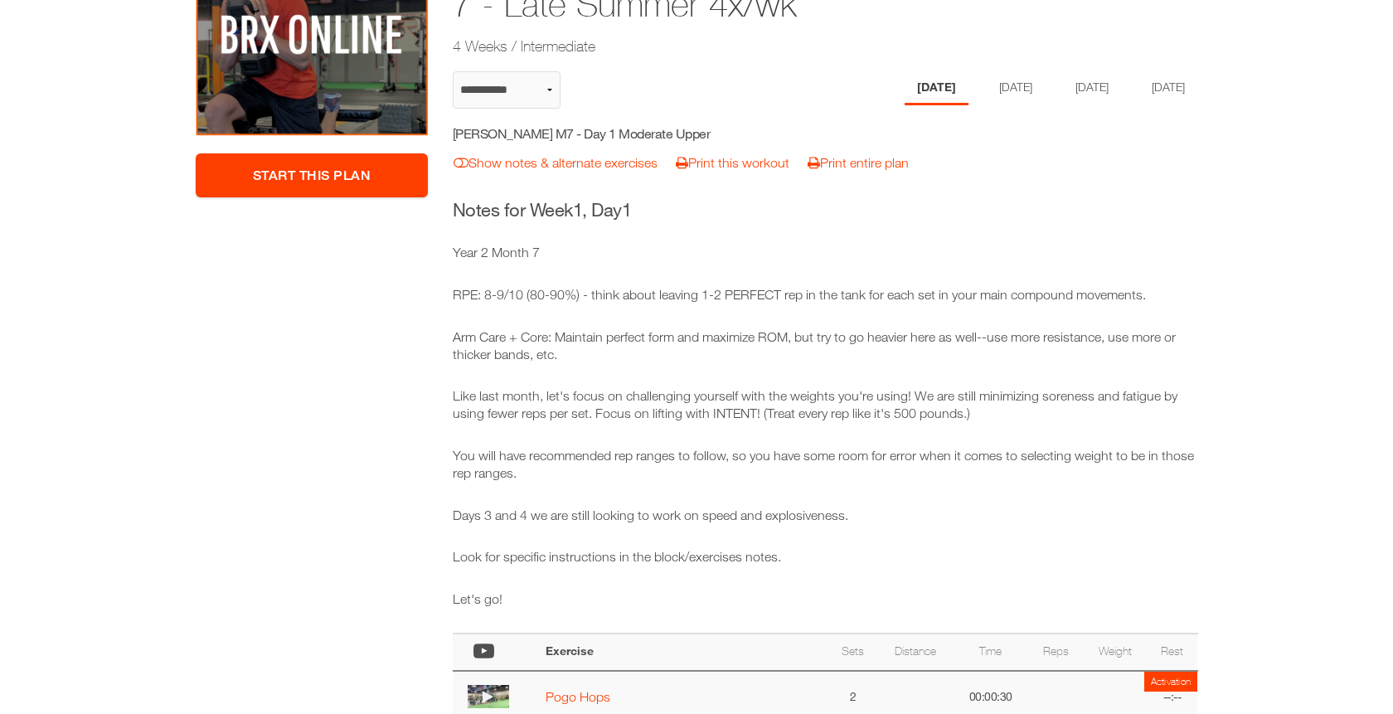
scroll to position [0, 0]
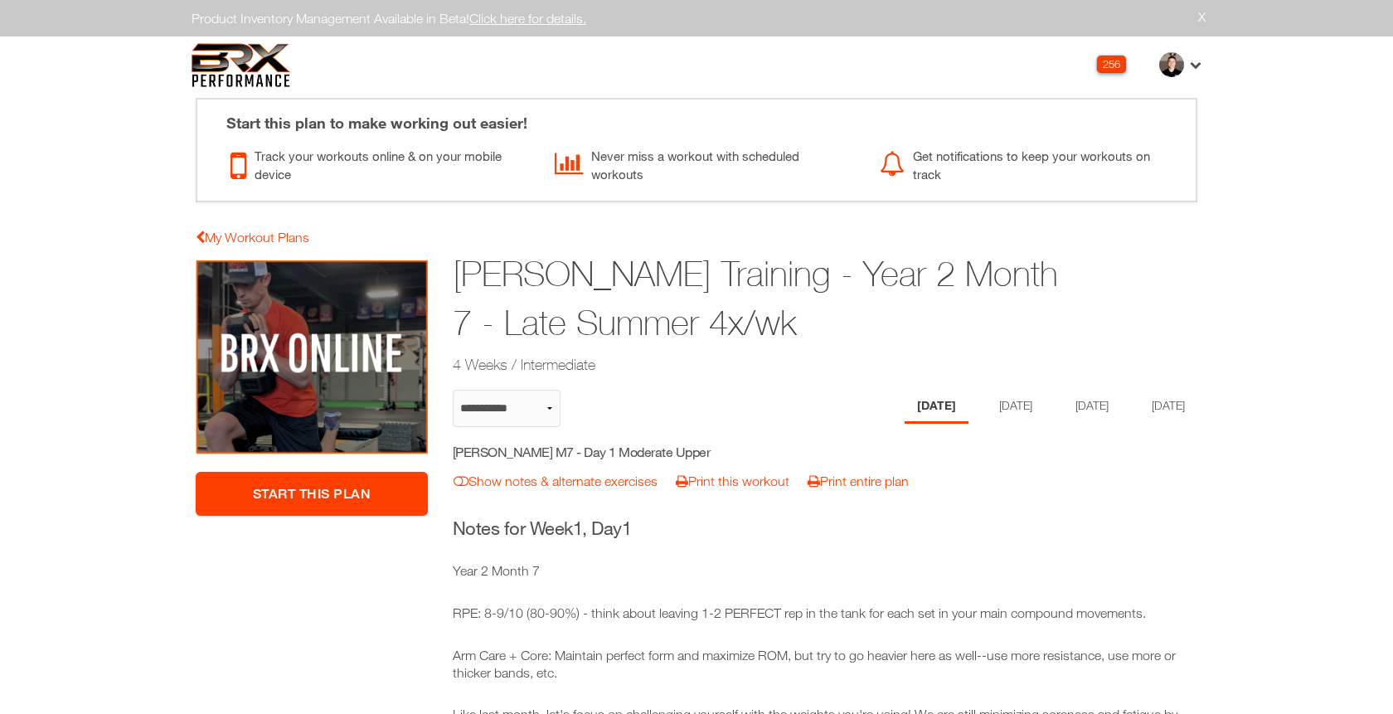
drag, startPoint x: 811, startPoint y: 320, endPoint x: 428, endPoint y: 272, distance: 386.0
click at [771, 304] on h1 "Ryan McCormick Training - Year 2 Month 7 - Late Summer 4x/wk" at bounding box center [761, 299] width 617 height 98
drag, startPoint x: 797, startPoint y: 318, endPoint x: 456, endPoint y: 269, distance: 344.3
click at [456, 269] on h1 "Ryan McCormick Training - Year 2 Month 7 - Late Summer 4x/wk" at bounding box center [761, 299] width 617 height 98
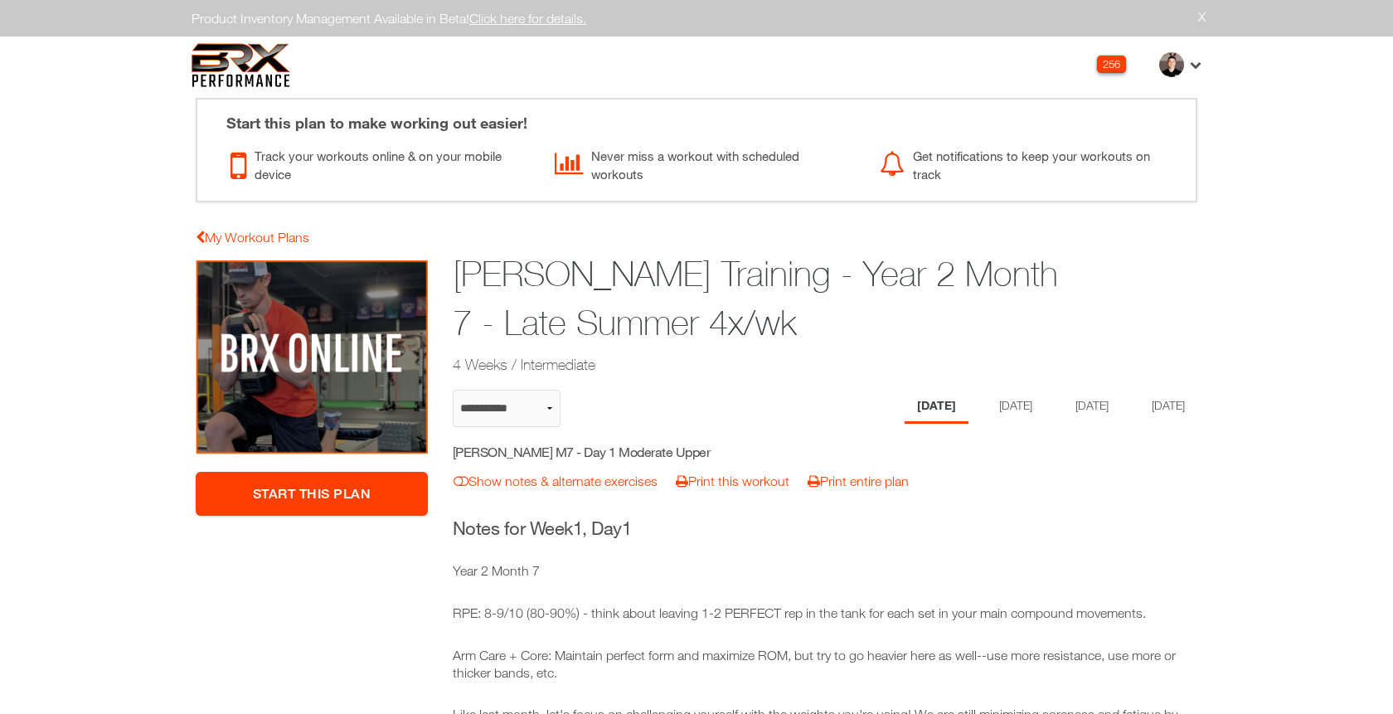
copy h1 "Ryan McCormick Training - Year 2 Month 7 - Late Summer 4x/wk"
click at [993, 409] on li "[DATE]" at bounding box center [1013, 407] width 64 height 34
click at [1192, 398] on li "[DATE]" at bounding box center [1165, 407] width 64 height 34
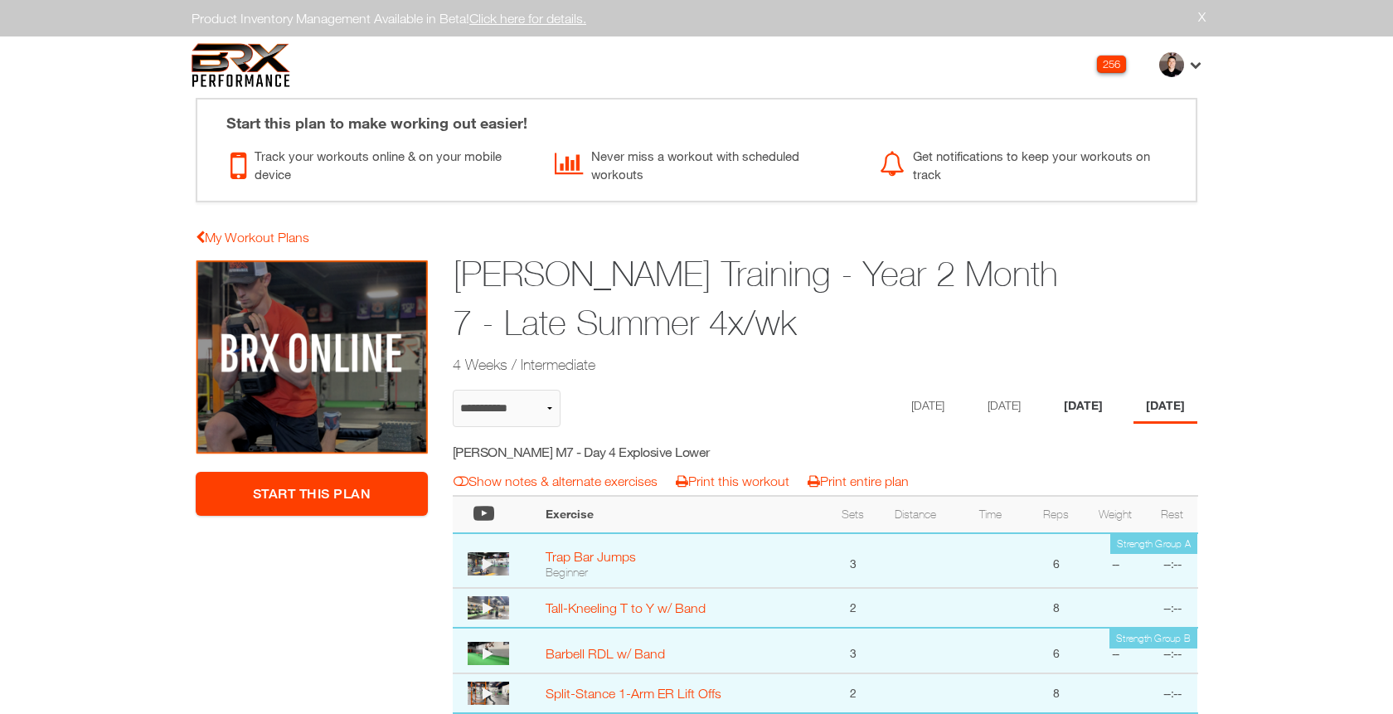
click at [1098, 405] on li "[DATE]" at bounding box center [1083, 407] width 64 height 34
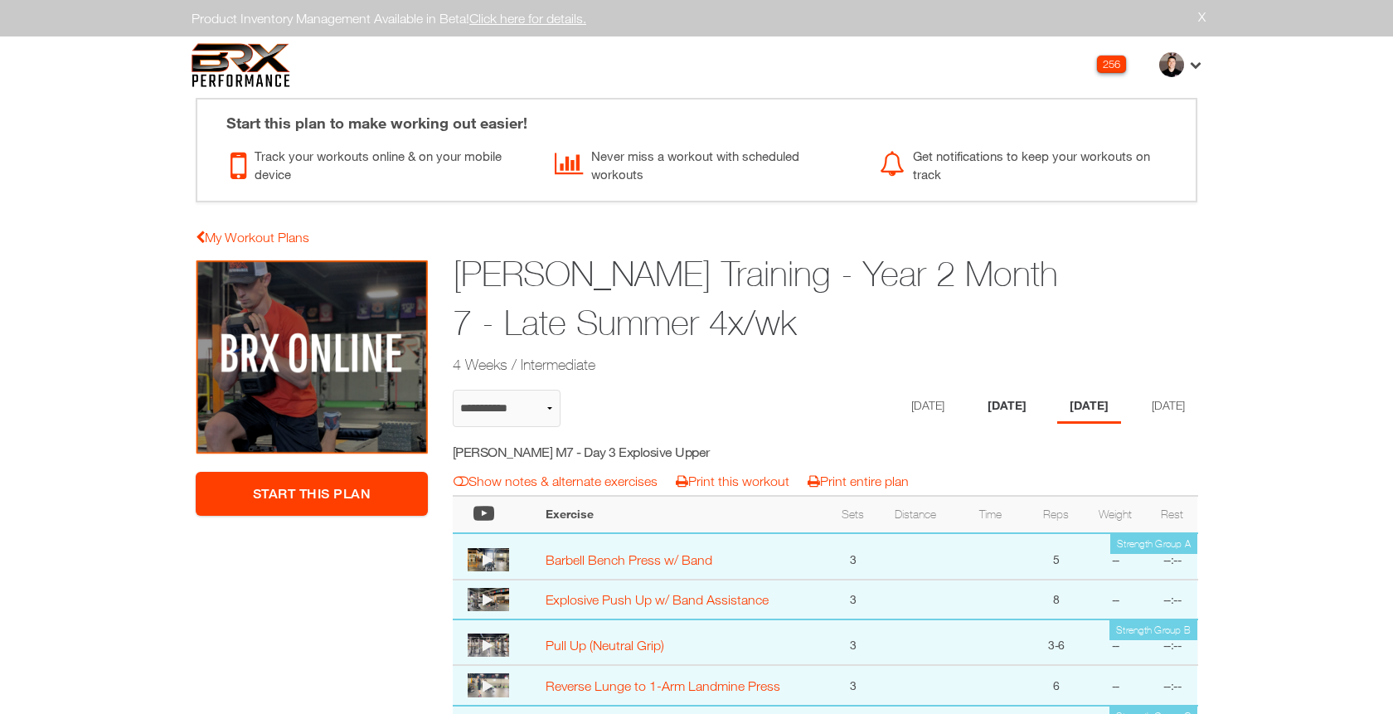
click at [975, 407] on li "[DATE]" at bounding box center [1007, 407] width 64 height 34
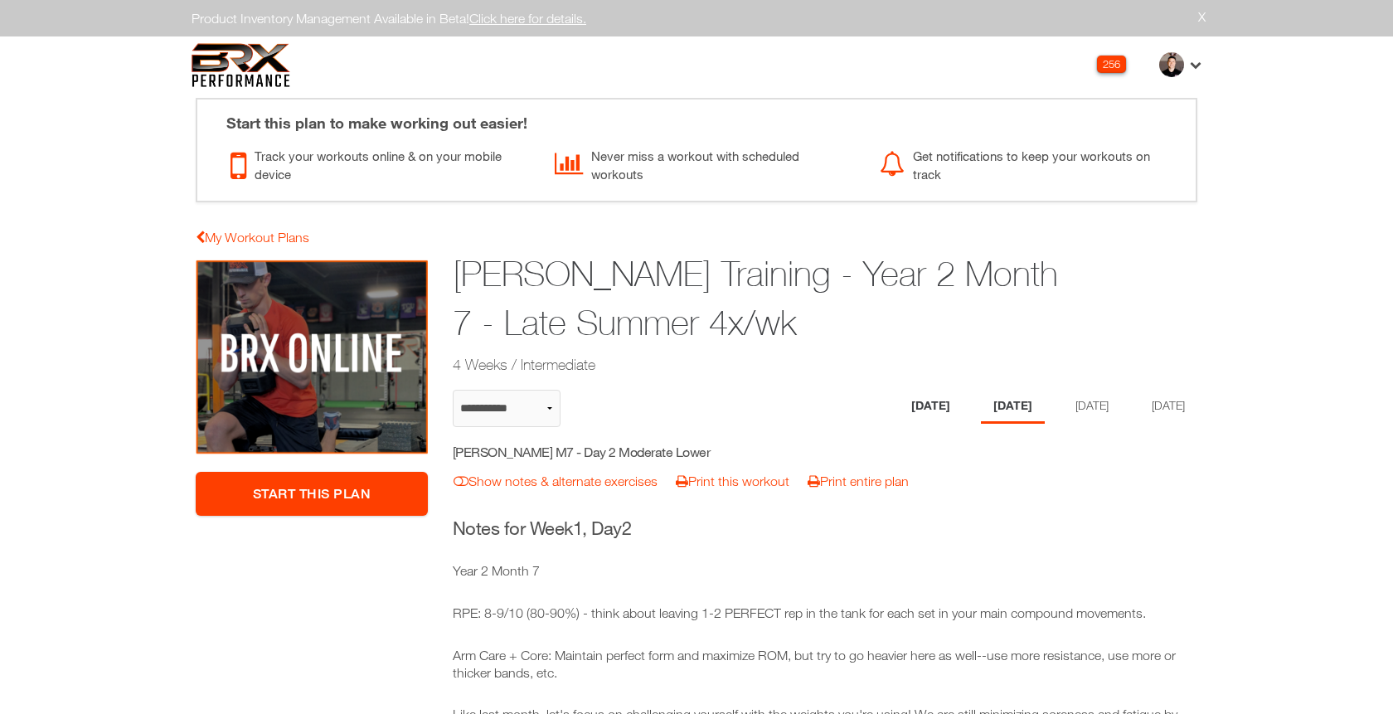
click at [907, 411] on li "[DATE]" at bounding box center [931, 407] width 64 height 34
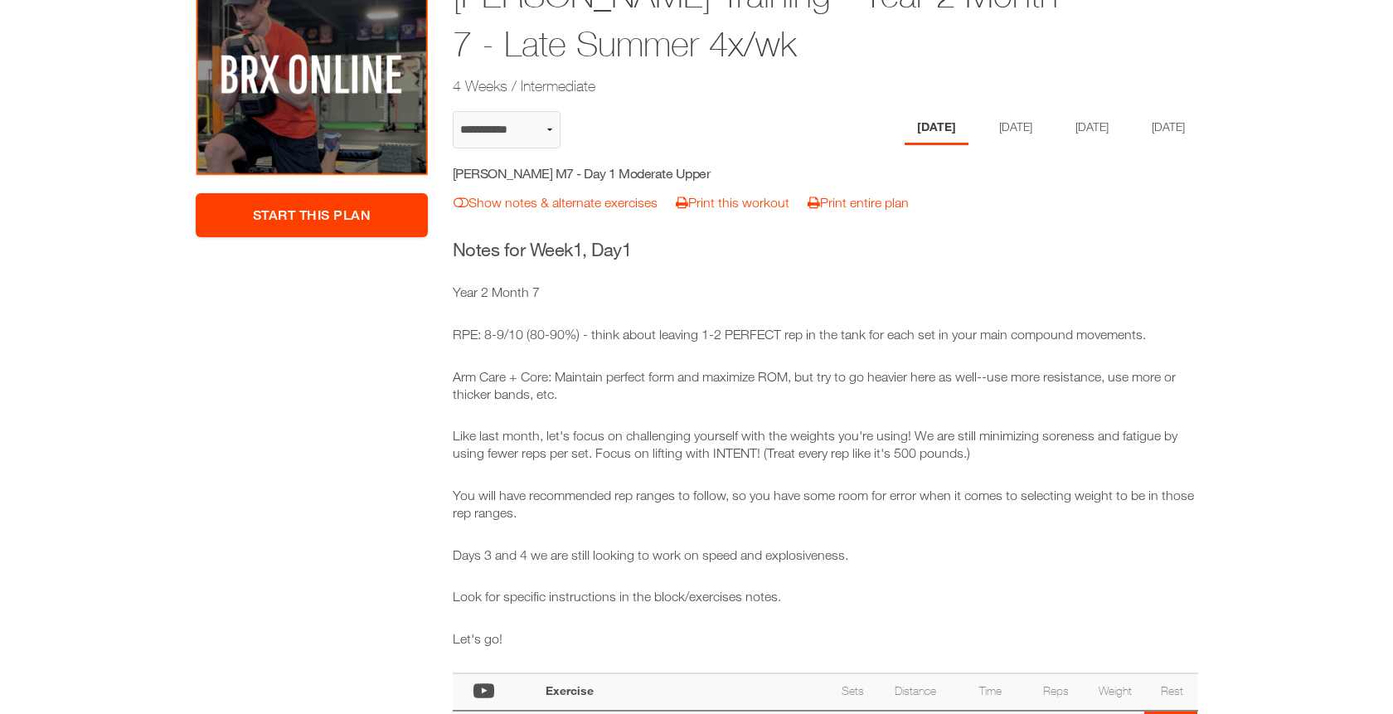
scroll to position [213, 0]
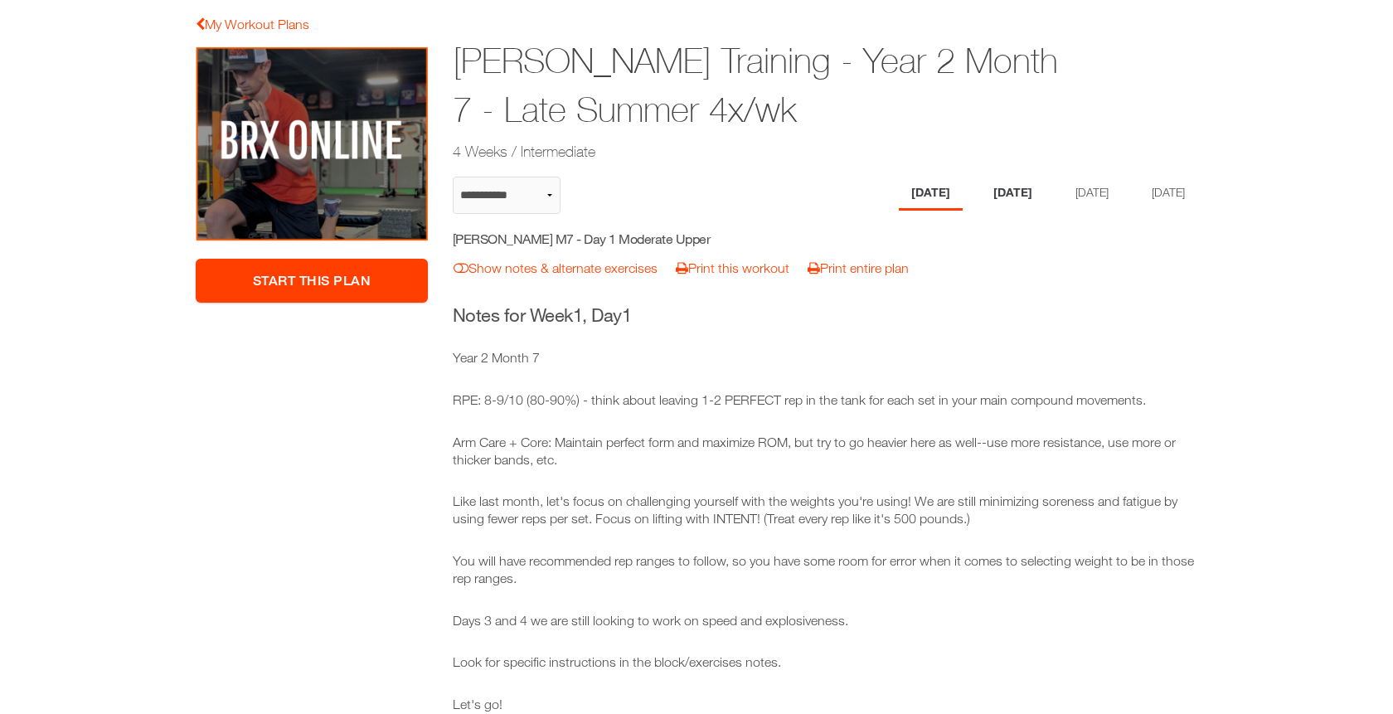
click at [1007, 188] on li "[DATE]" at bounding box center [1013, 194] width 64 height 34
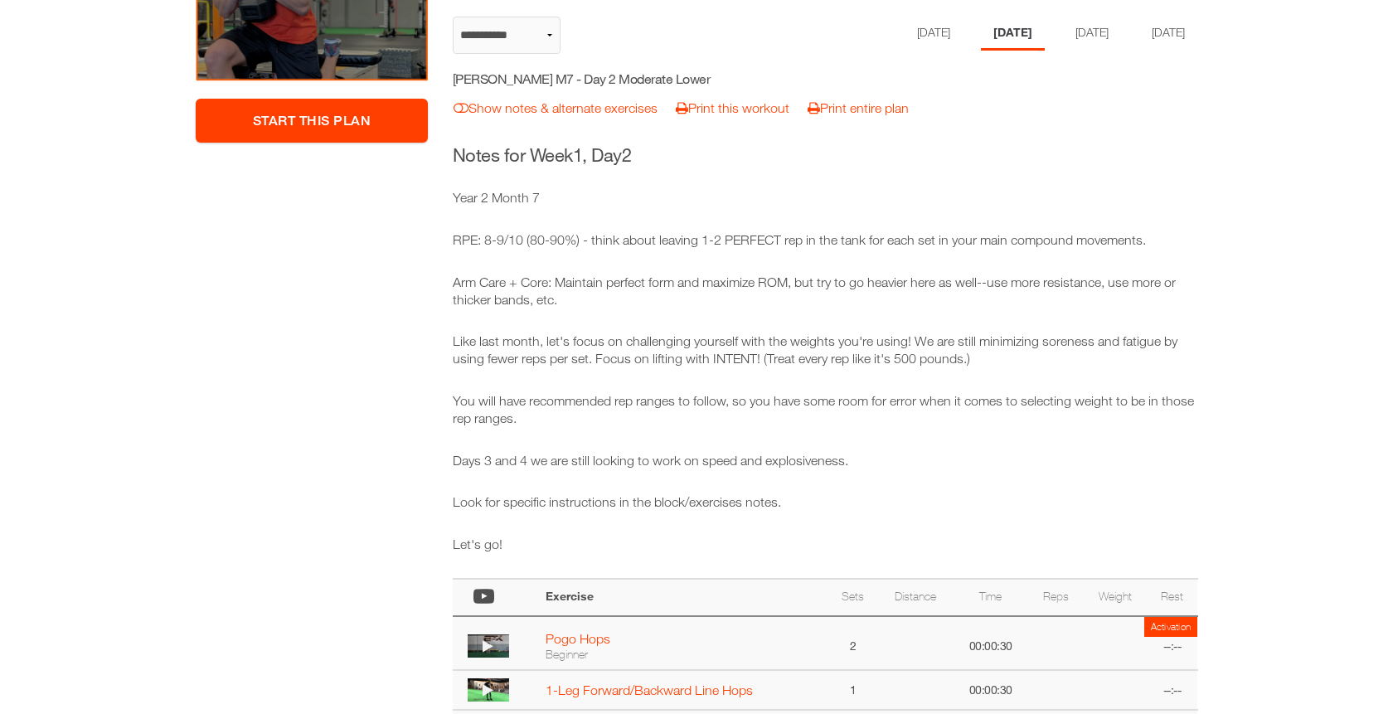
scroll to position [371, 0]
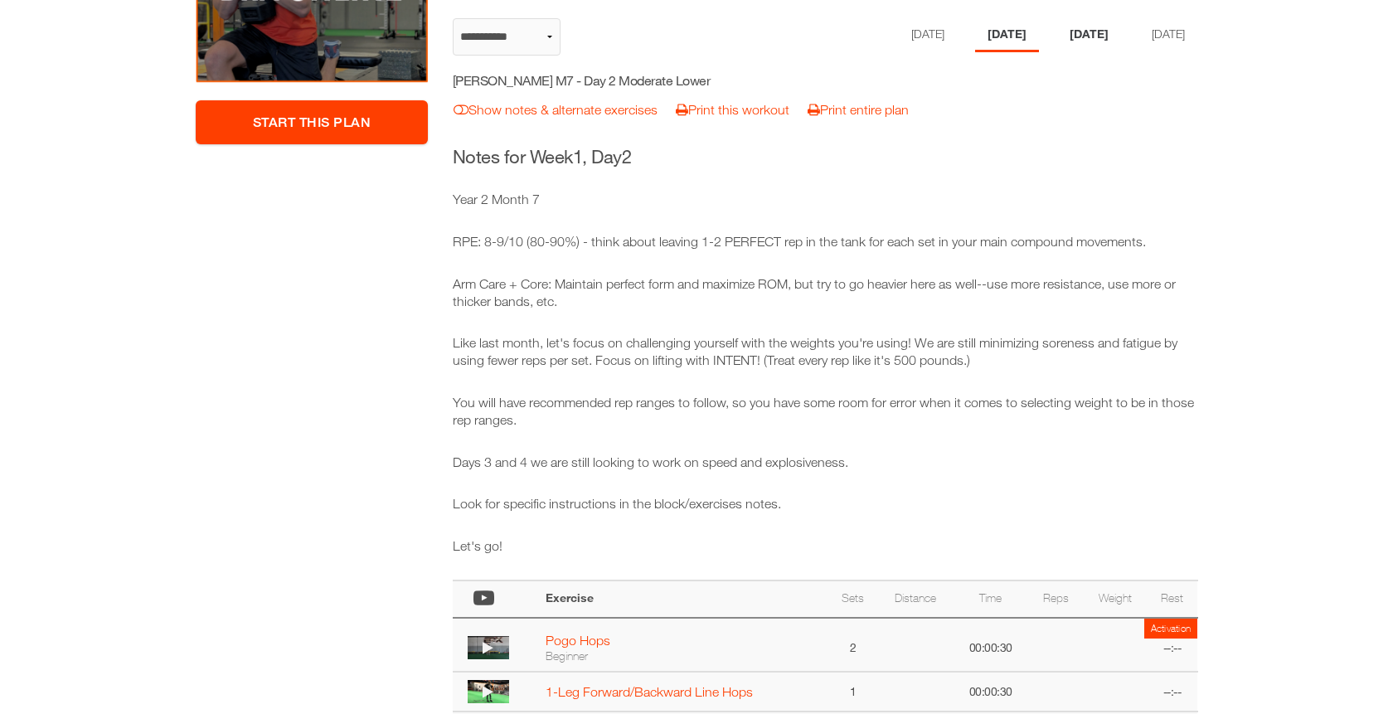
click at [1093, 46] on li "[DATE]" at bounding box center [1089, 35] width 64 height 34
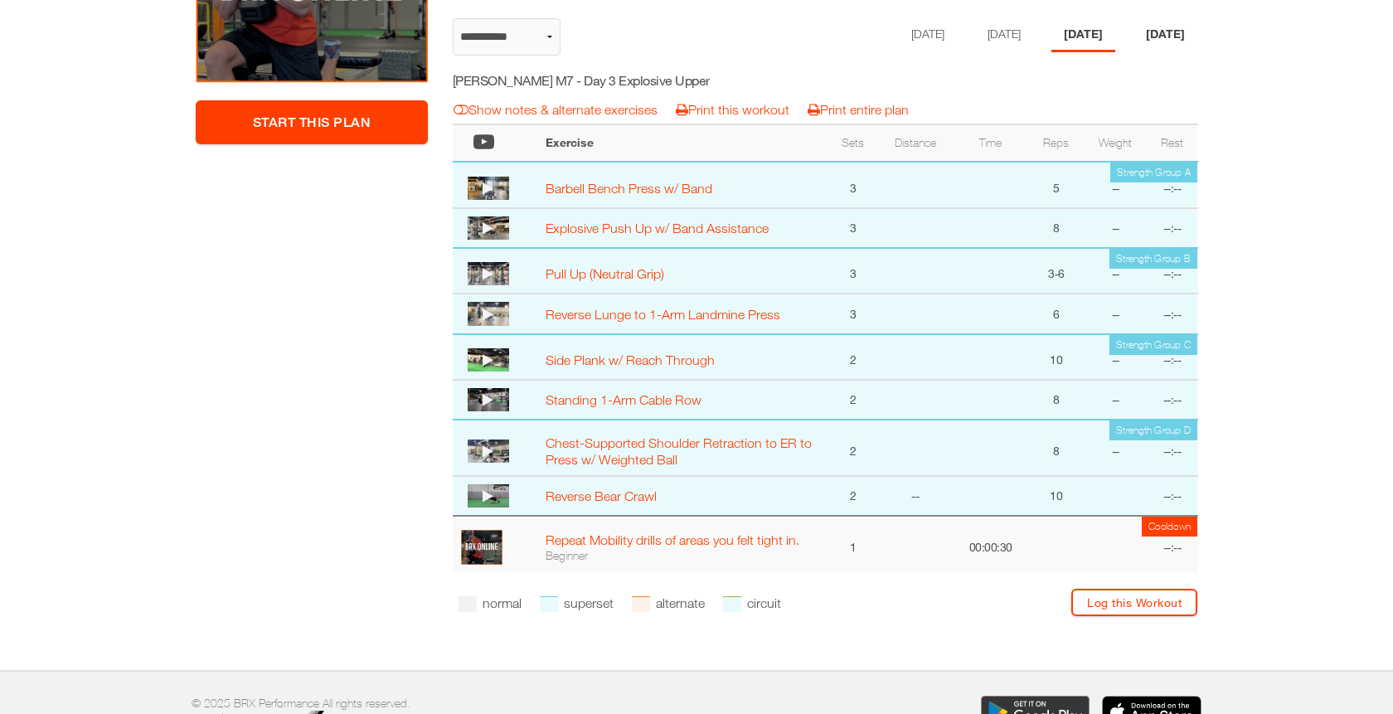
click at [1166, 46] on li "[DATE]" at bounding box center [1165, 35] width 64 height 34
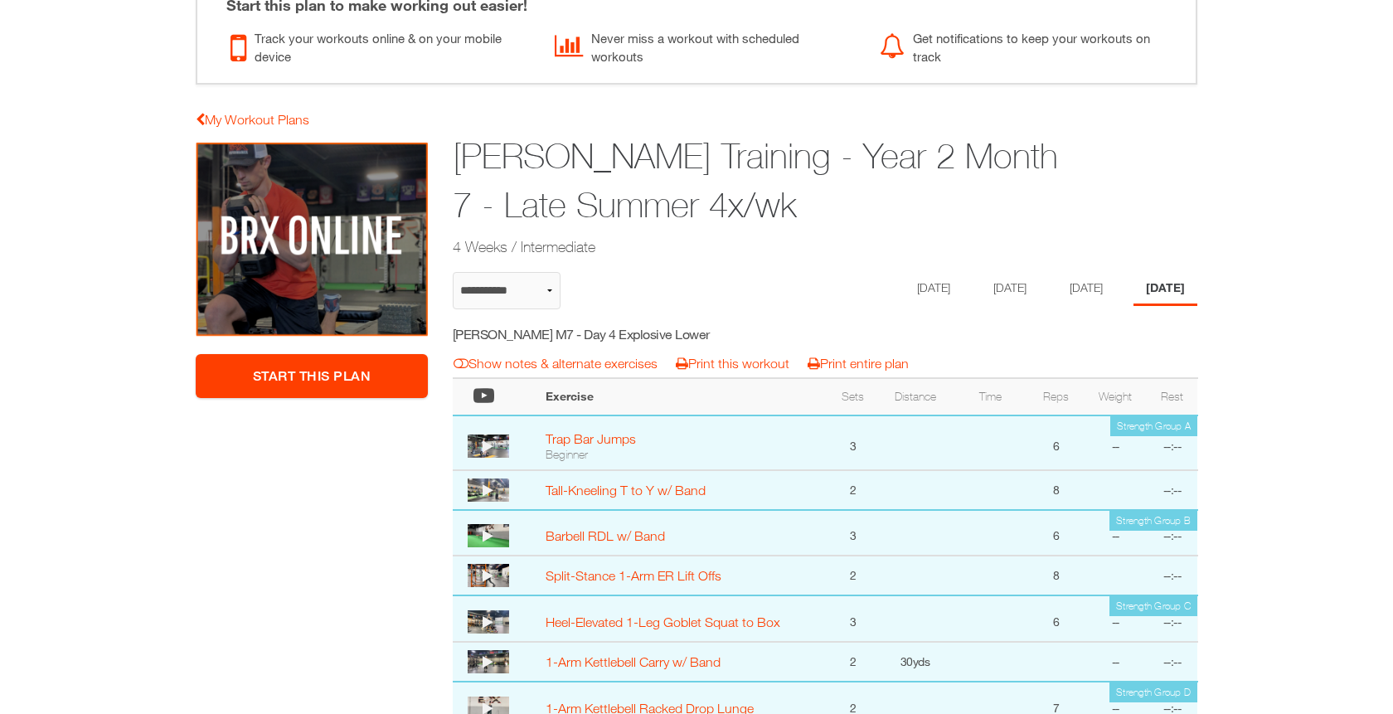
scroll to position [109, 0]
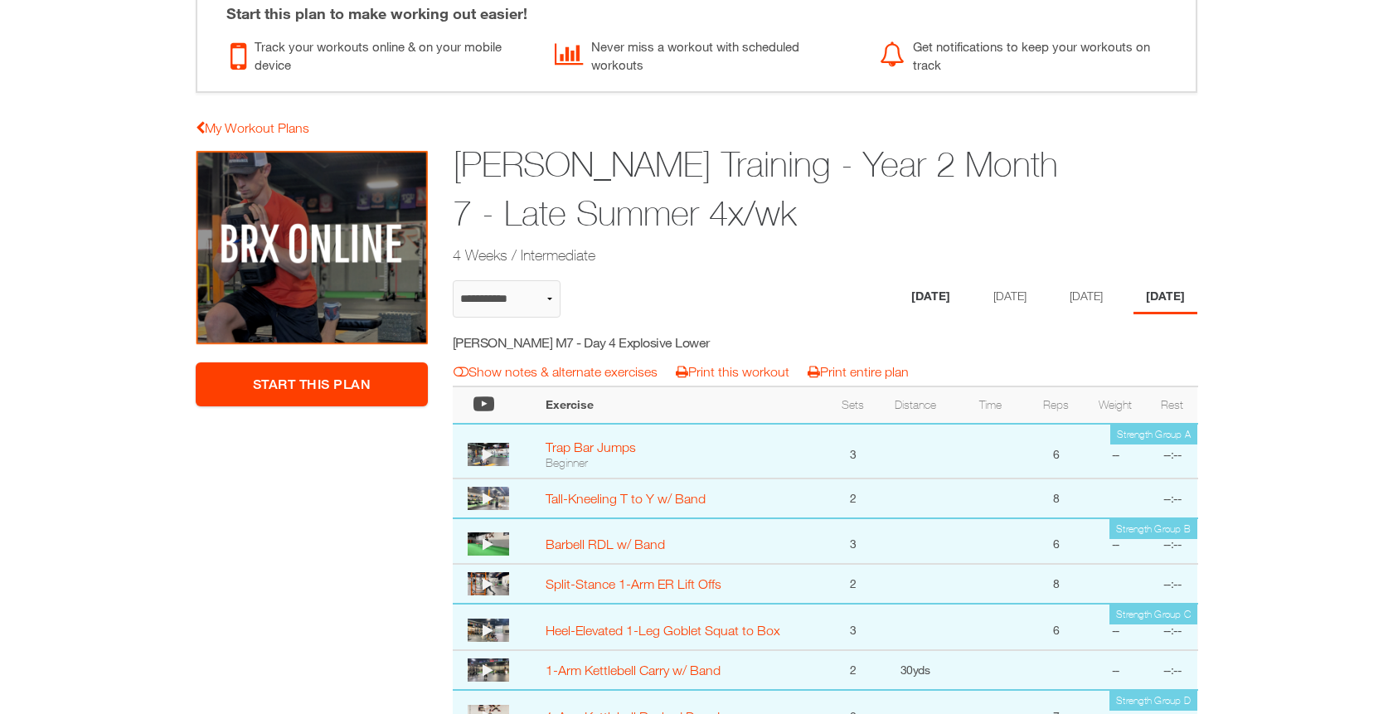
click at [934, 285] on li "[DATE]" at bounding box center [931, 297] width 64 height 34
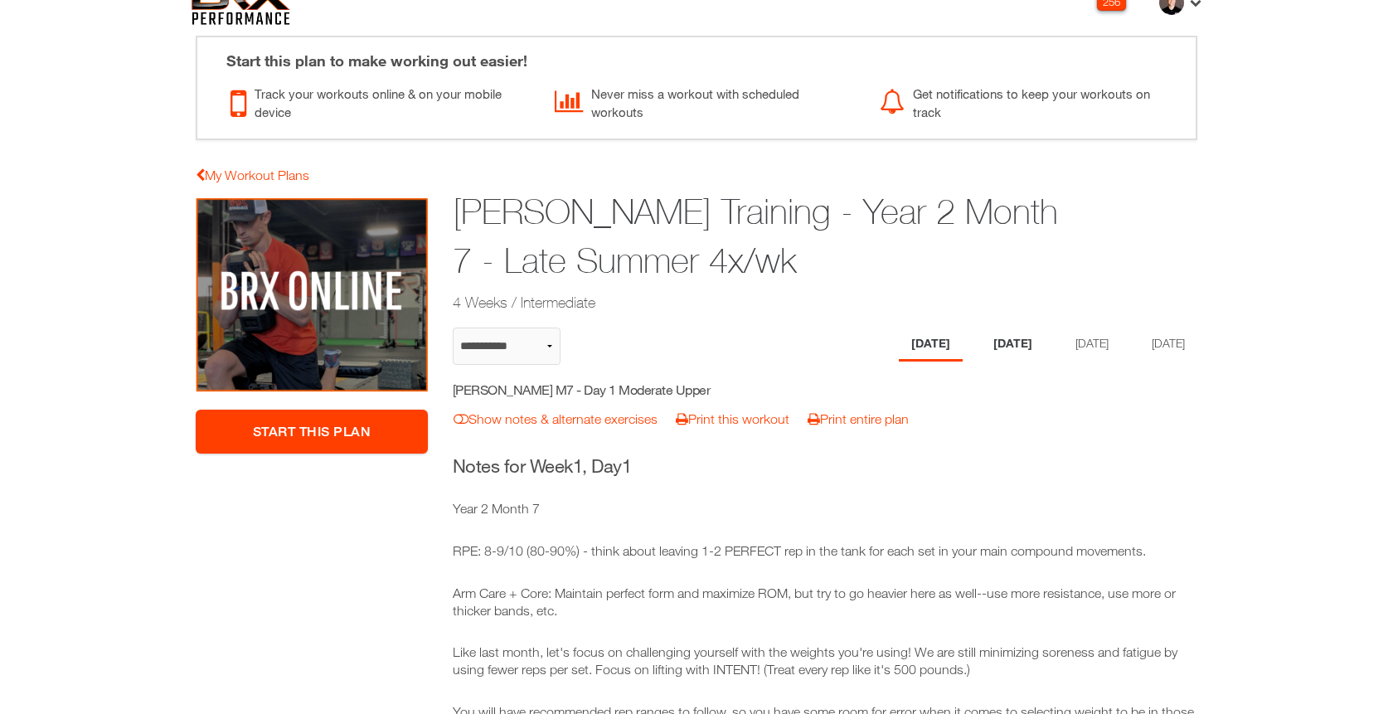
click at [995, 348] on li "[DATE]" at bounding box center [1013, 344] width 64 height 34
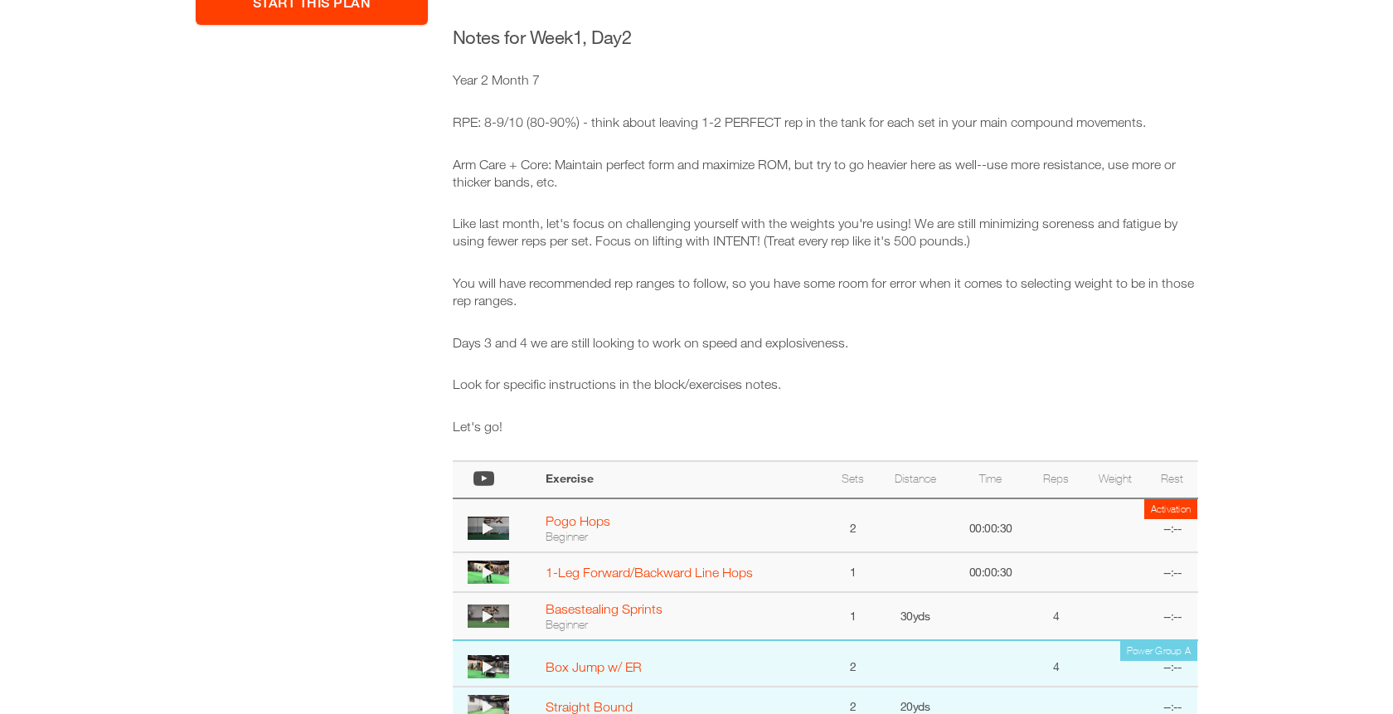
scroll to position [345, 0]
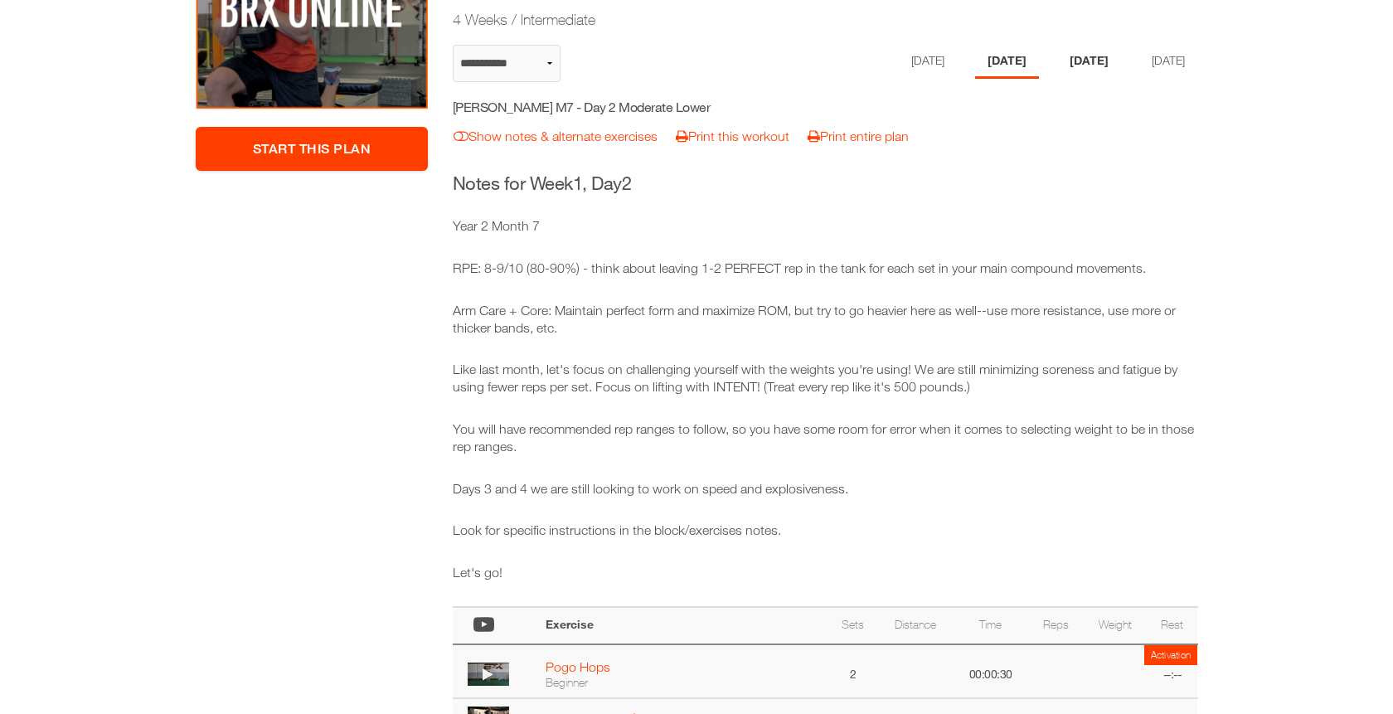
click at [1099, 68] on li "[DATE]" at bounding box center [1089, 62] width 64 height 34
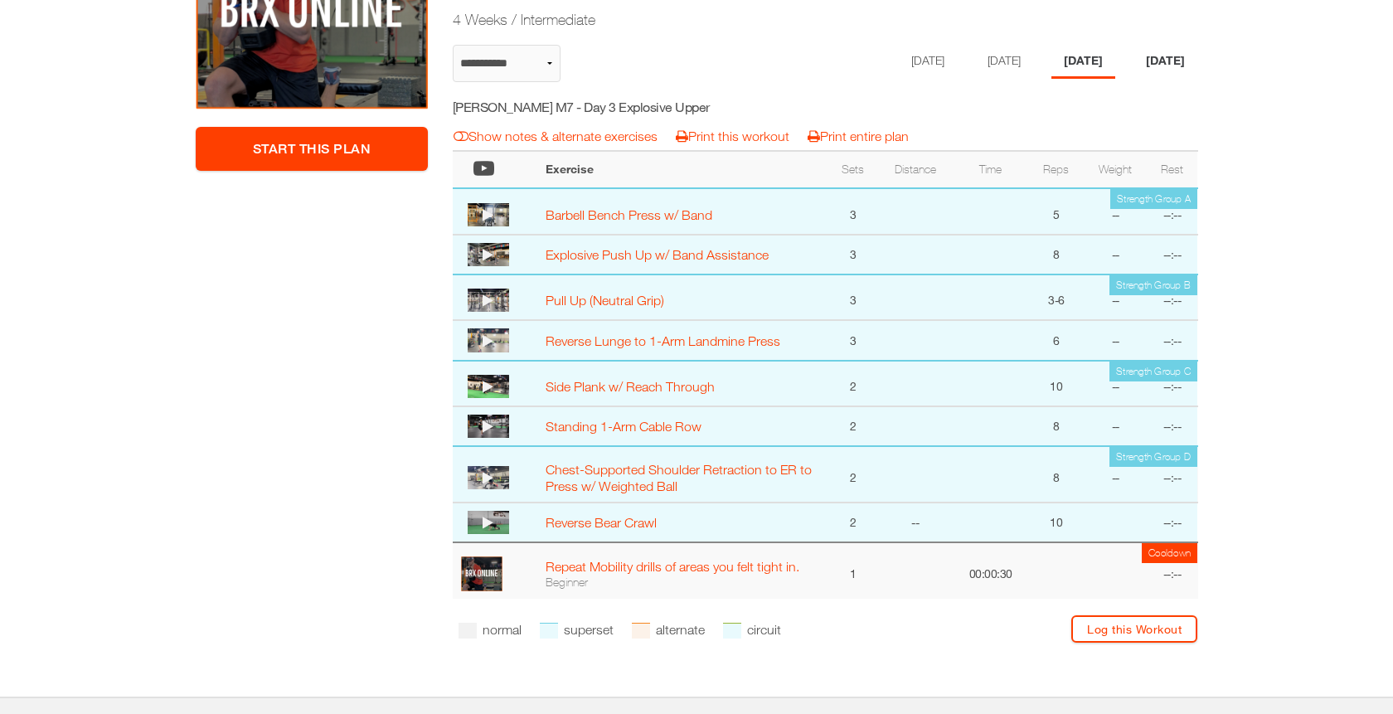
click at [1185, 58] on li "[DATE]" at bounding box center [1165, 62] width 64 height 34
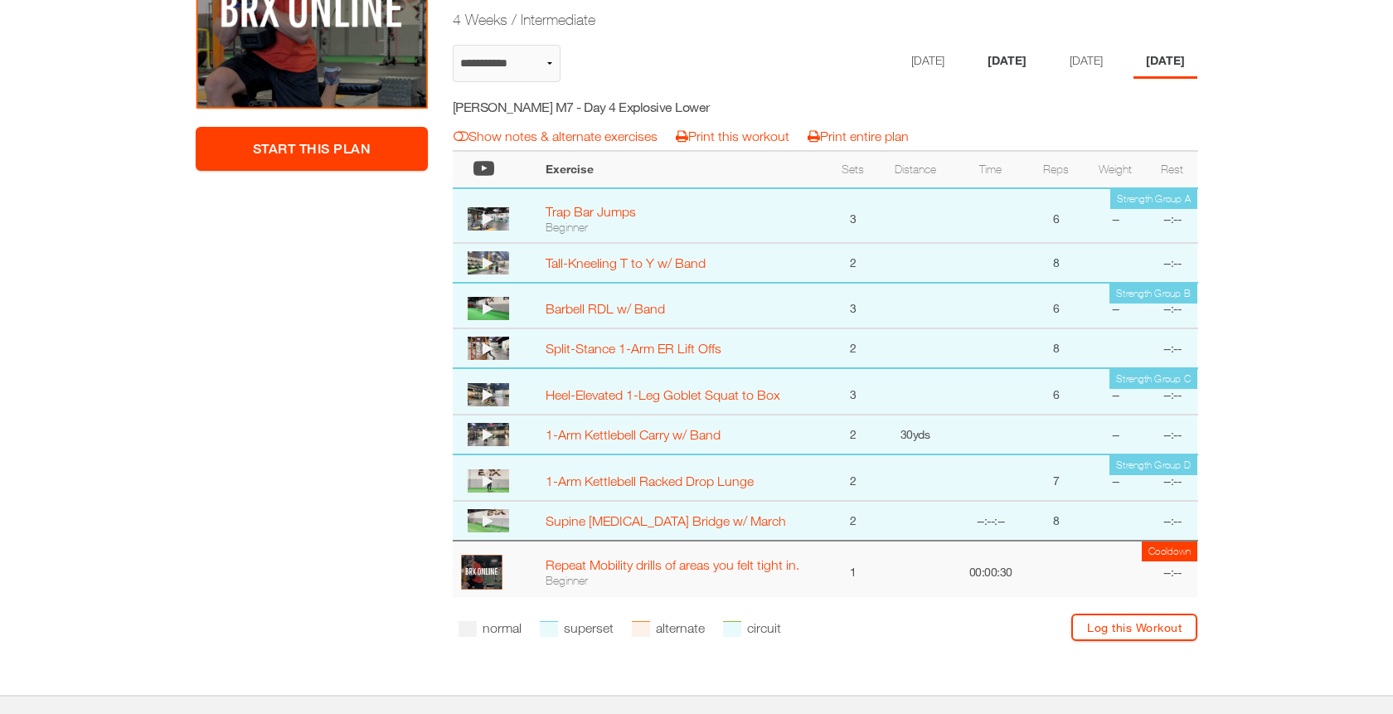
click at [987, 62] on li "[DATE]" at bounding box center [1007, 62] width 64 height 34
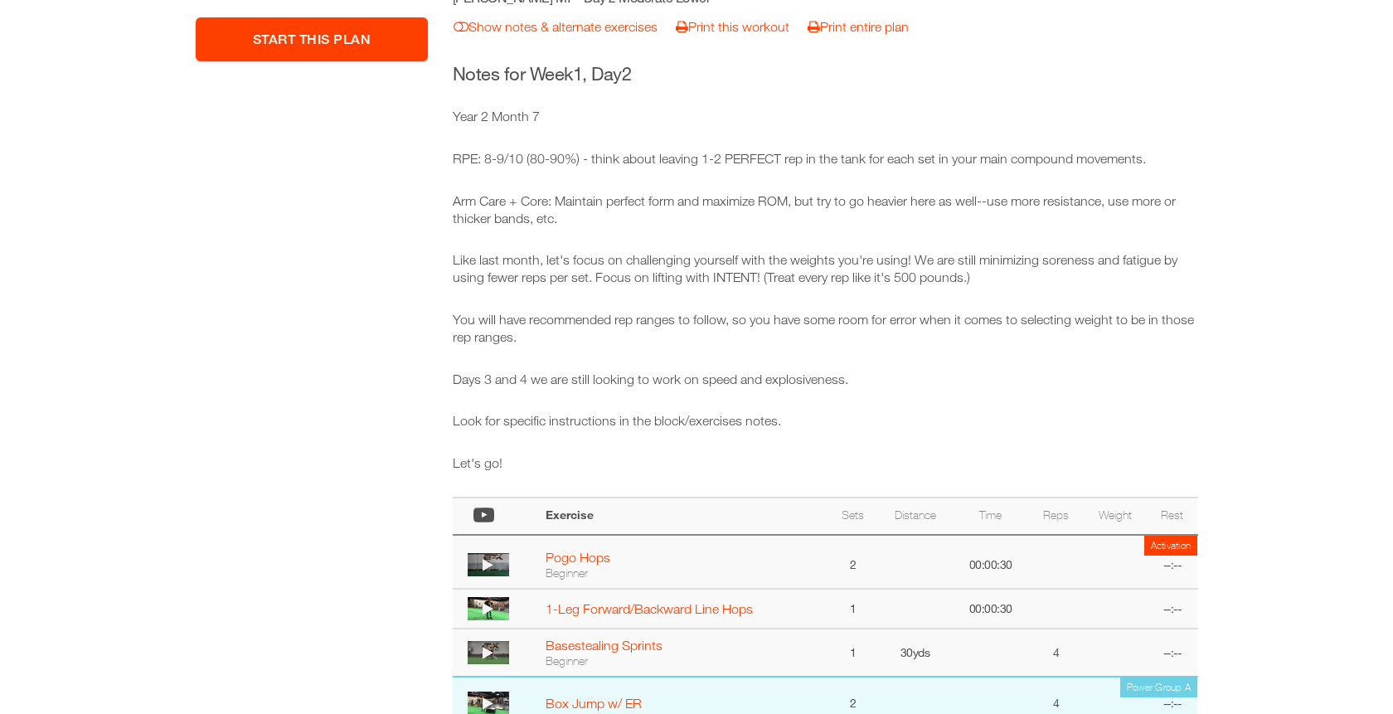
scroll to position [430, 0]
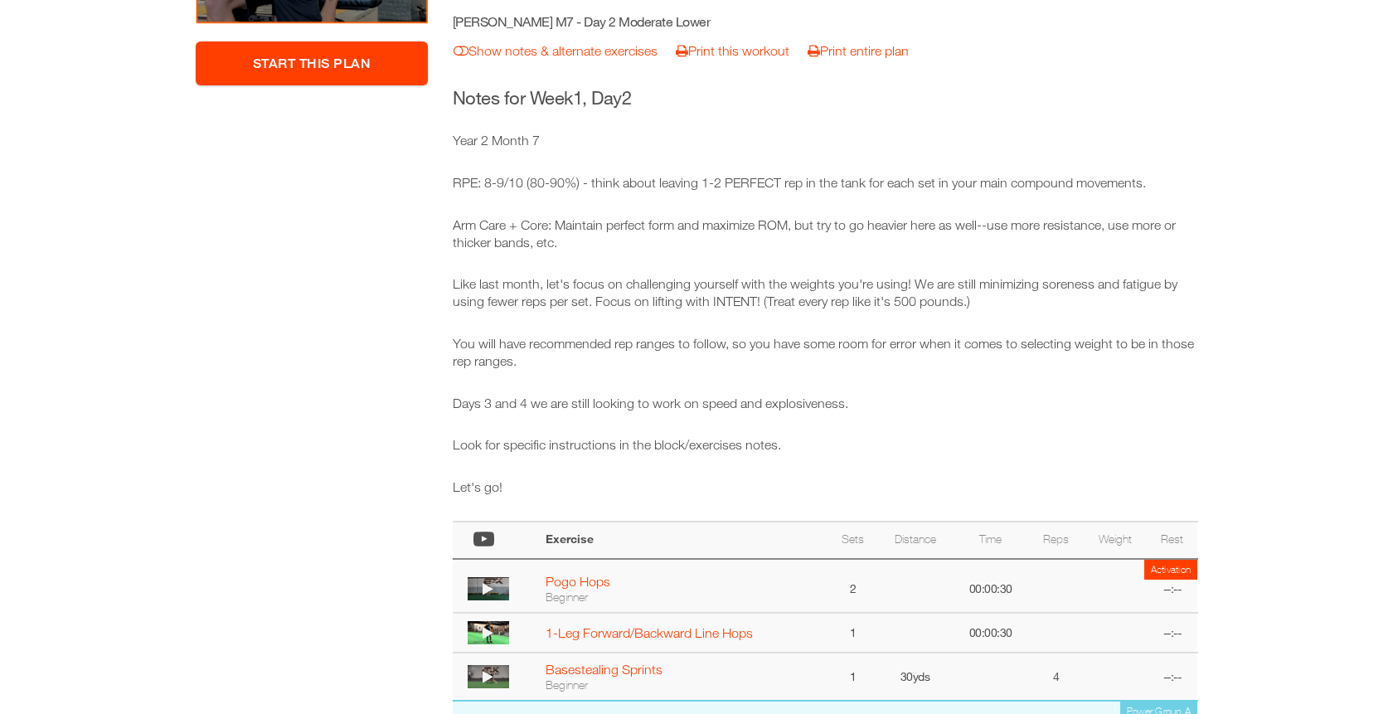
select select "**********"
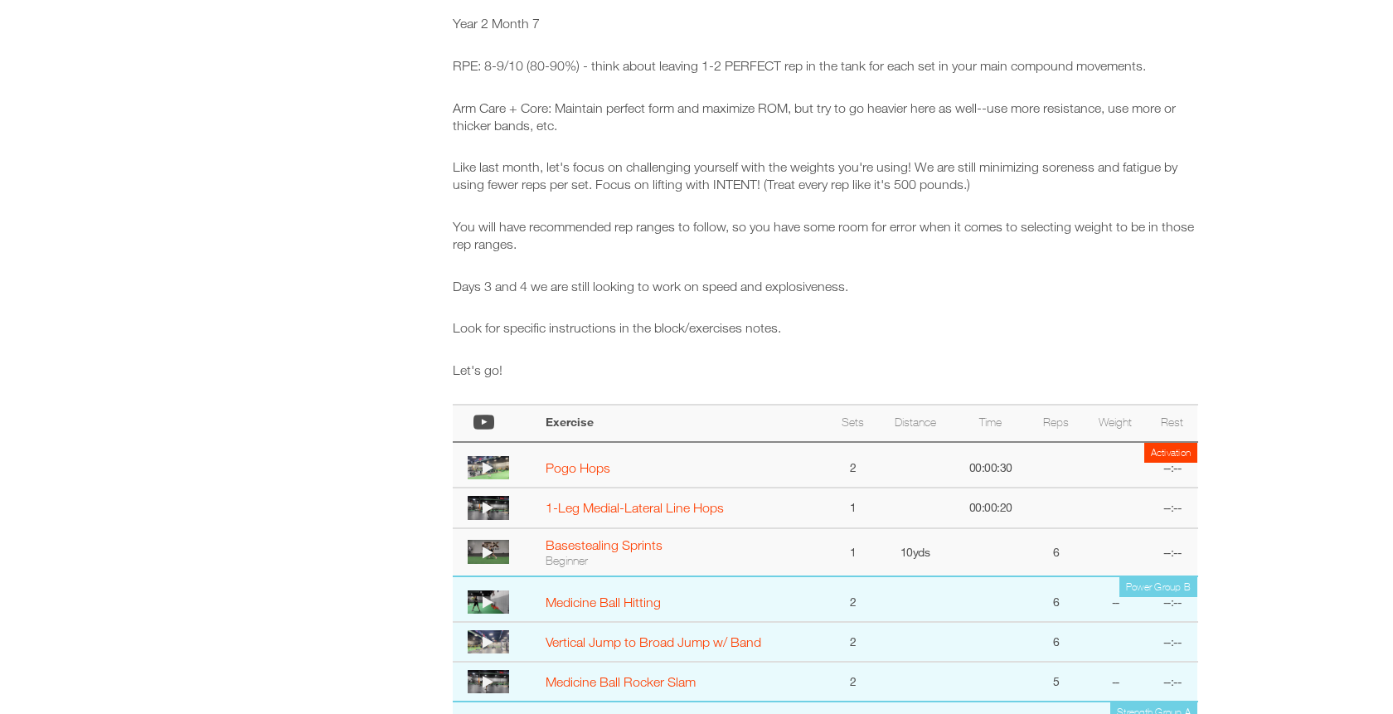
scroll to position [473, 0]
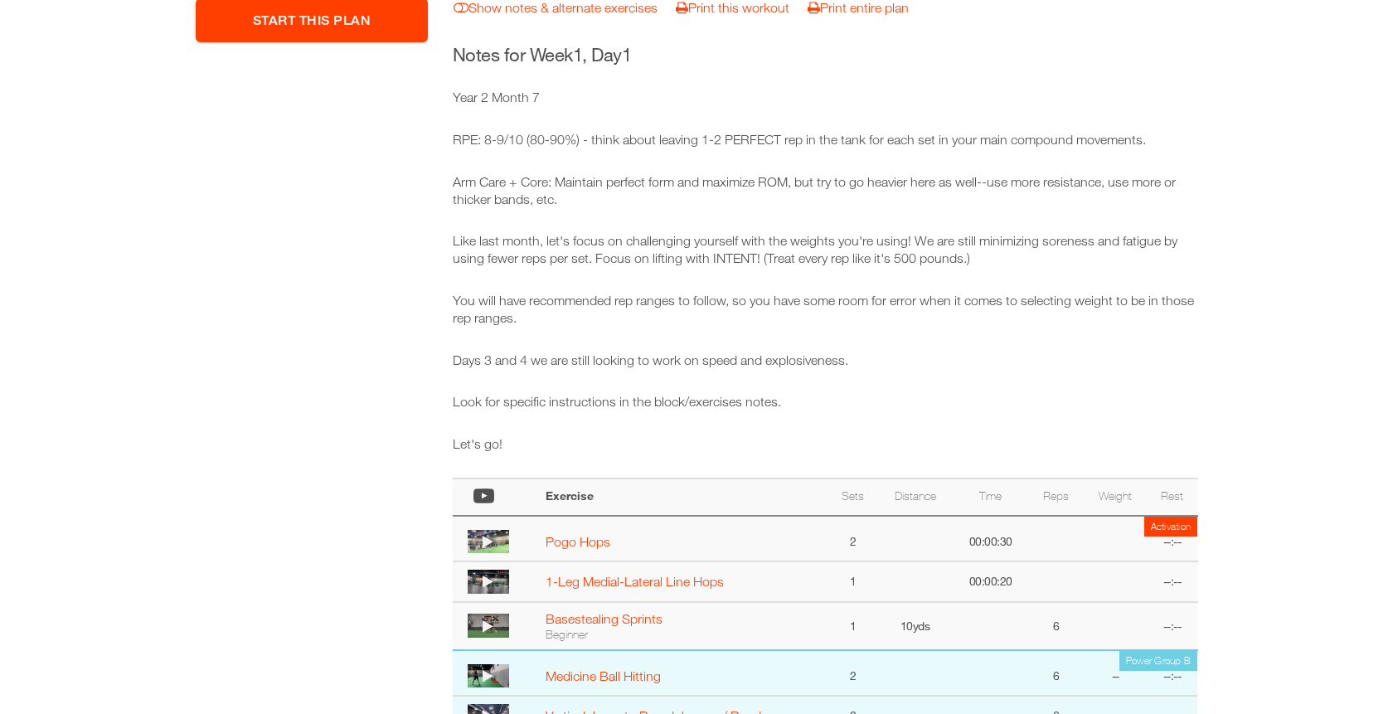
select select "**********"
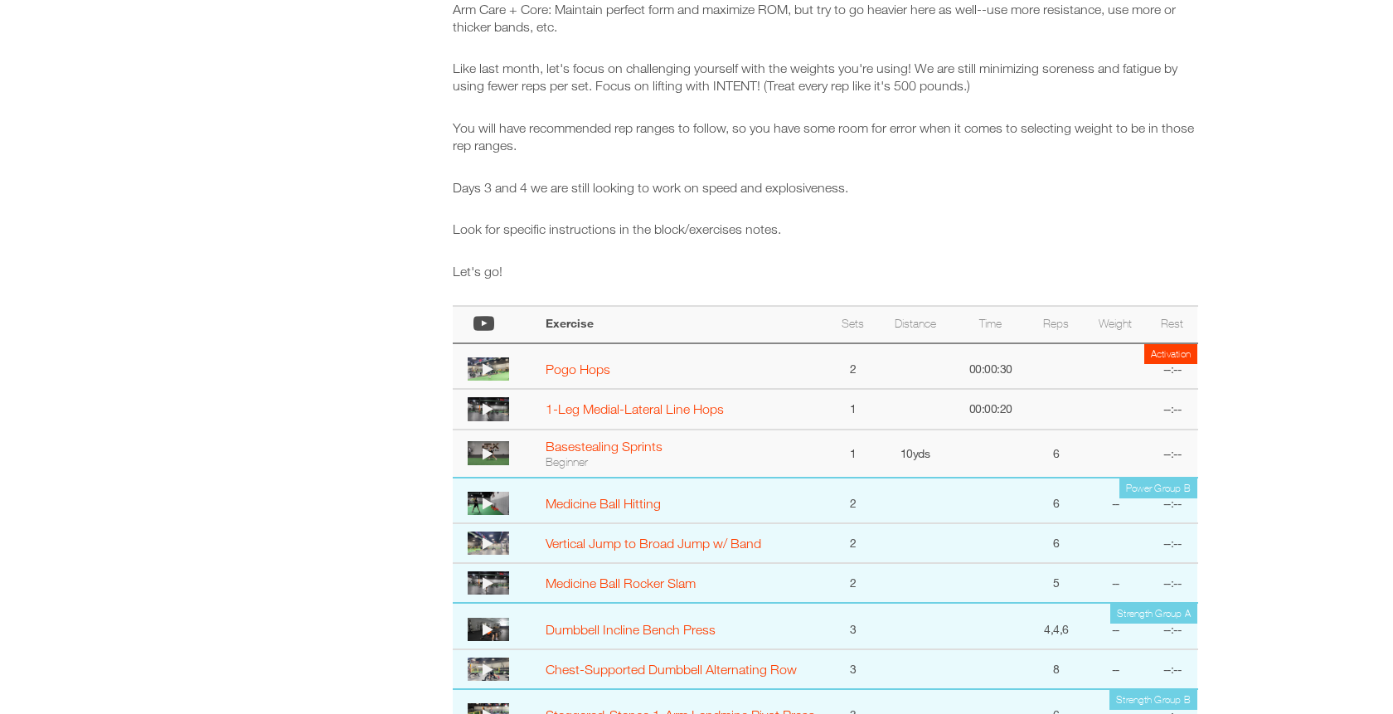
scroll to position [609, 0]
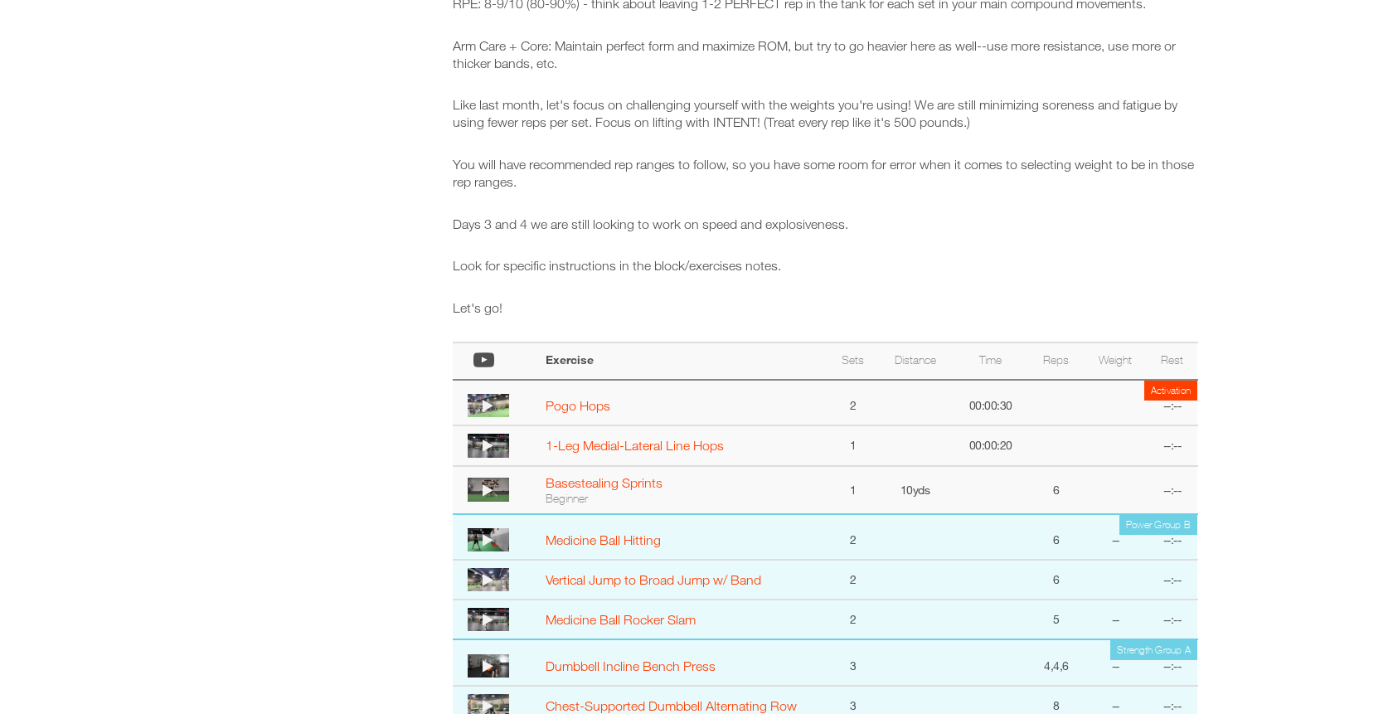
select select "**********"
